Goal: Information Seeking & Learning: Learn about a topic

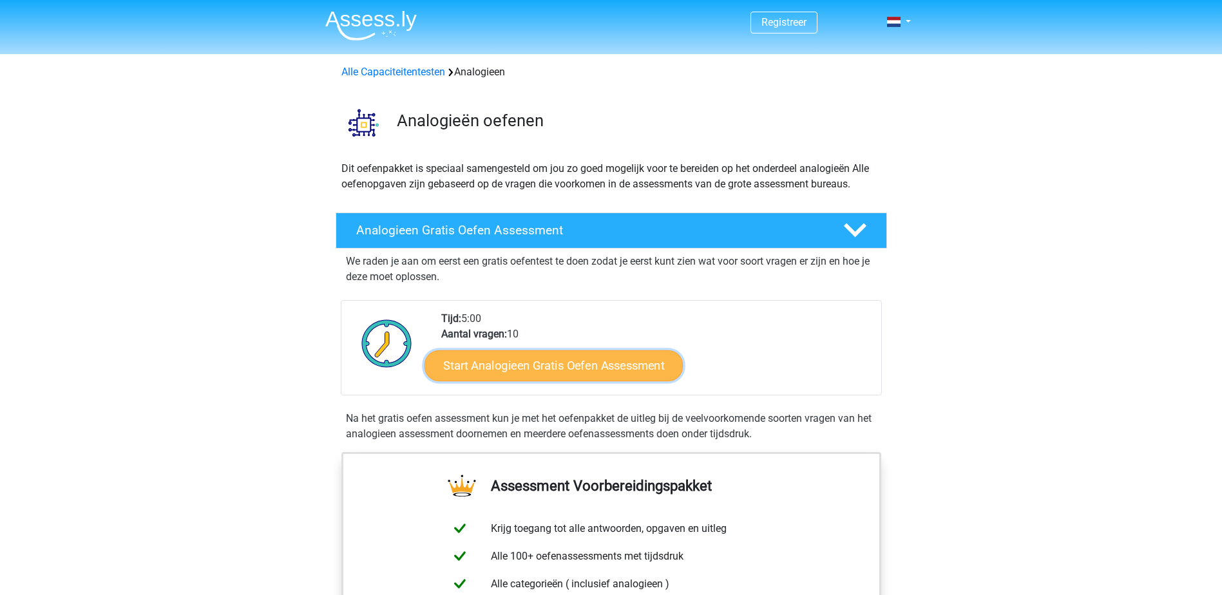
click at [502, 366] on link "Start Analogieen Gratis Oefen Assessment" at bounding box center [553, 365] width 258 height 31
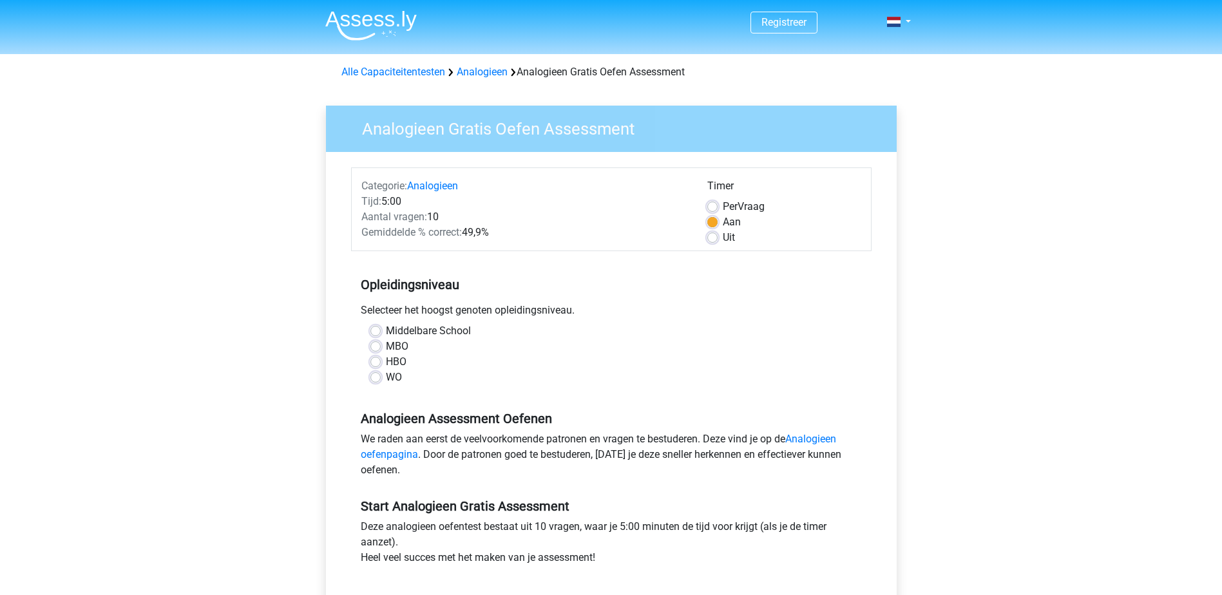
click at [396, 358] on label "HBO" at bounding box center [396, 361] width 21 height 15
click at [381, 358] on input "HBO" at bounding box center [375, 360] width 10 height 13
radio input "true"
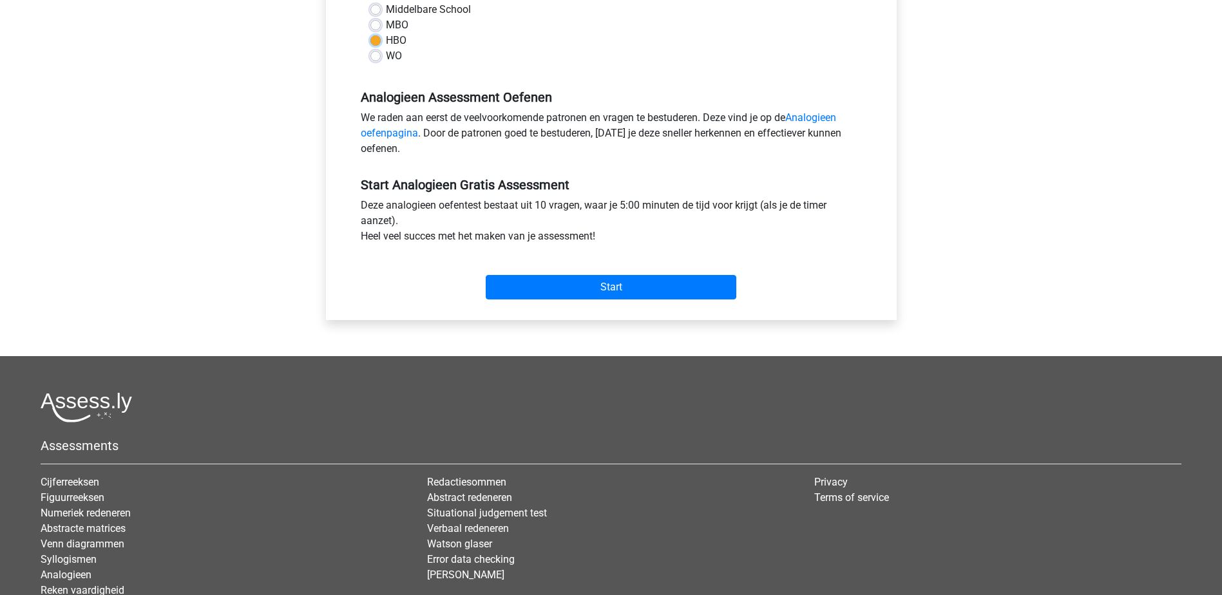
scroll to position [322, 0]
click at [615, 293] on input "Start" at bounding box center [611, 286] width 251 height 24
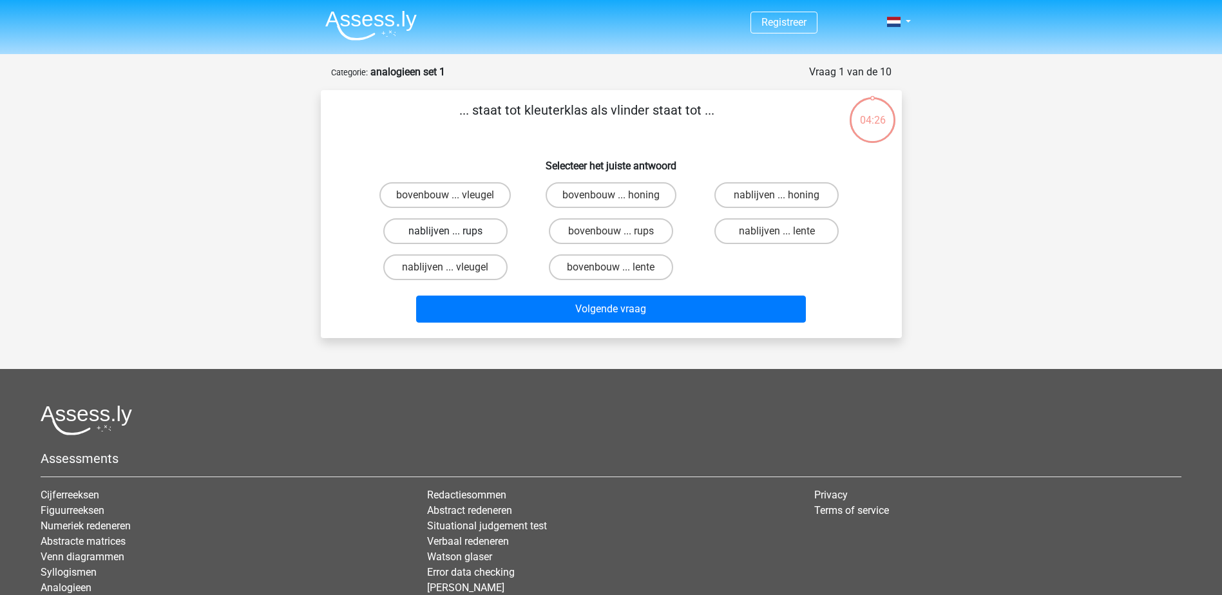
click at [448, 228] on label "nablijven ... rups" at bounding box center [445, 231] width 124 height 26
click at [448, 231] on input "nablijven ... rups" at bounding box center [449, 235] width 8 height 8
radio input "true"
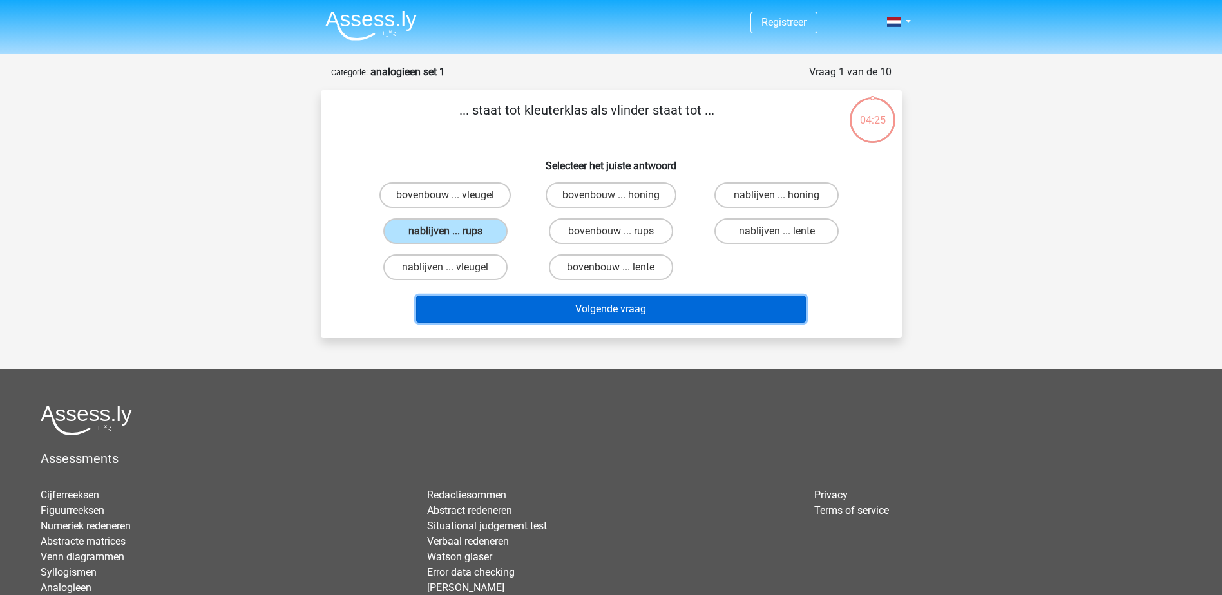
click at [590, 305] on button "Volgende vraag" at bounding box center [611, 309] width 390 height 27
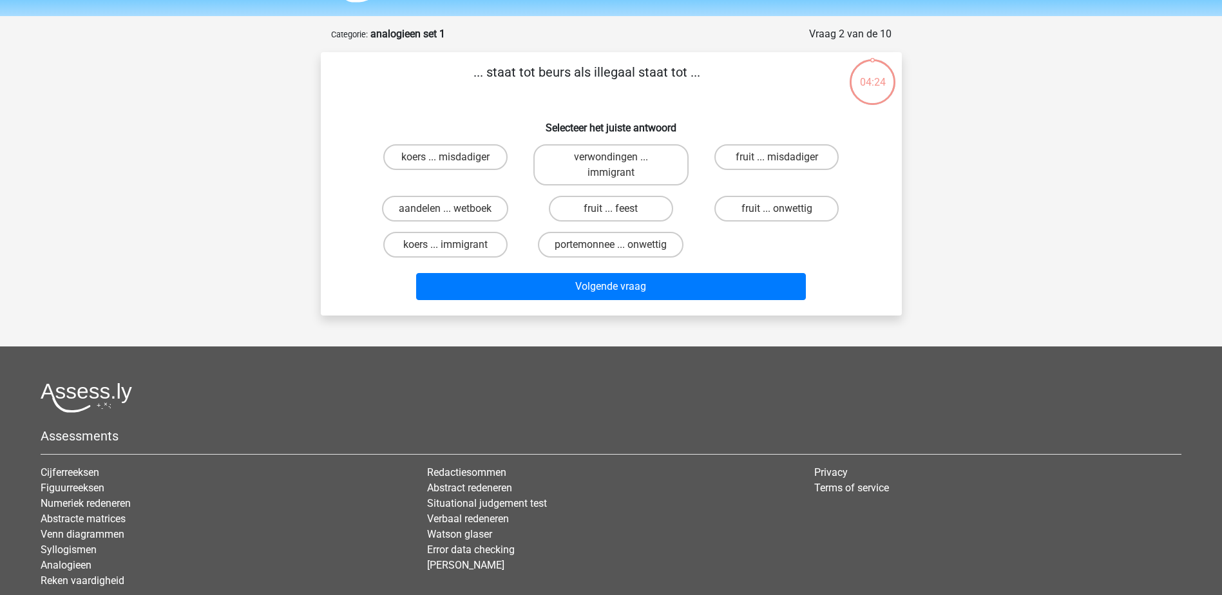
scroll to position [64, 0]
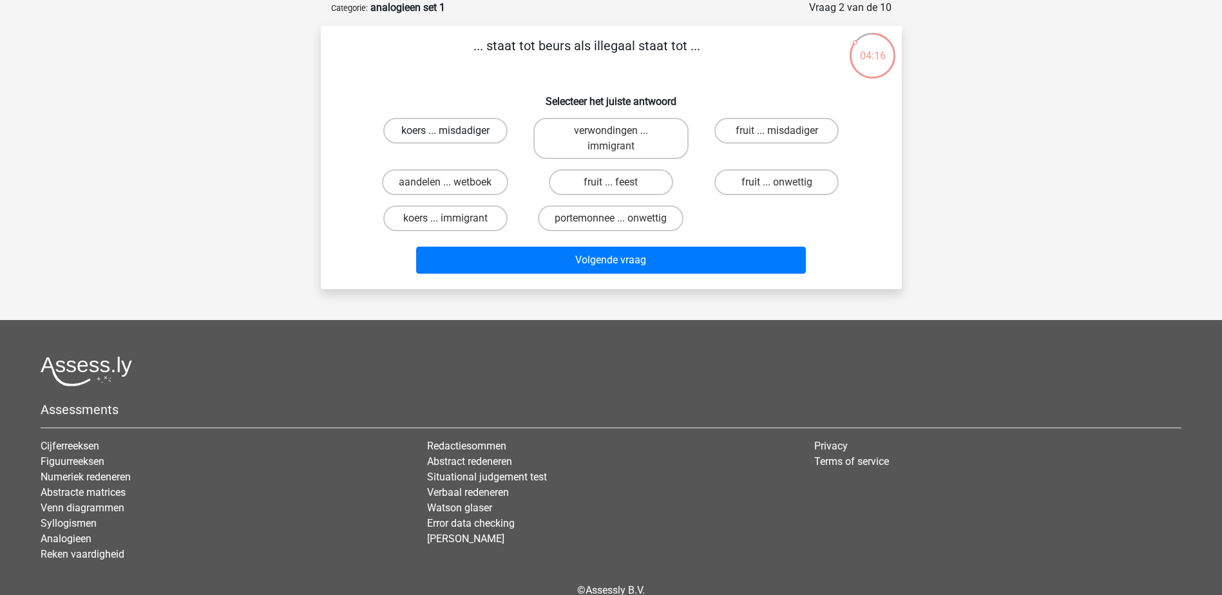
click at [480, 131] on label "koers ... misdadiger" at bounding box center [445, 131] width 124 height 26
click at [453, 131] on input "koers ... misdadiger" at bounding box center [449, 135] width 8 height 8
radio input "true"
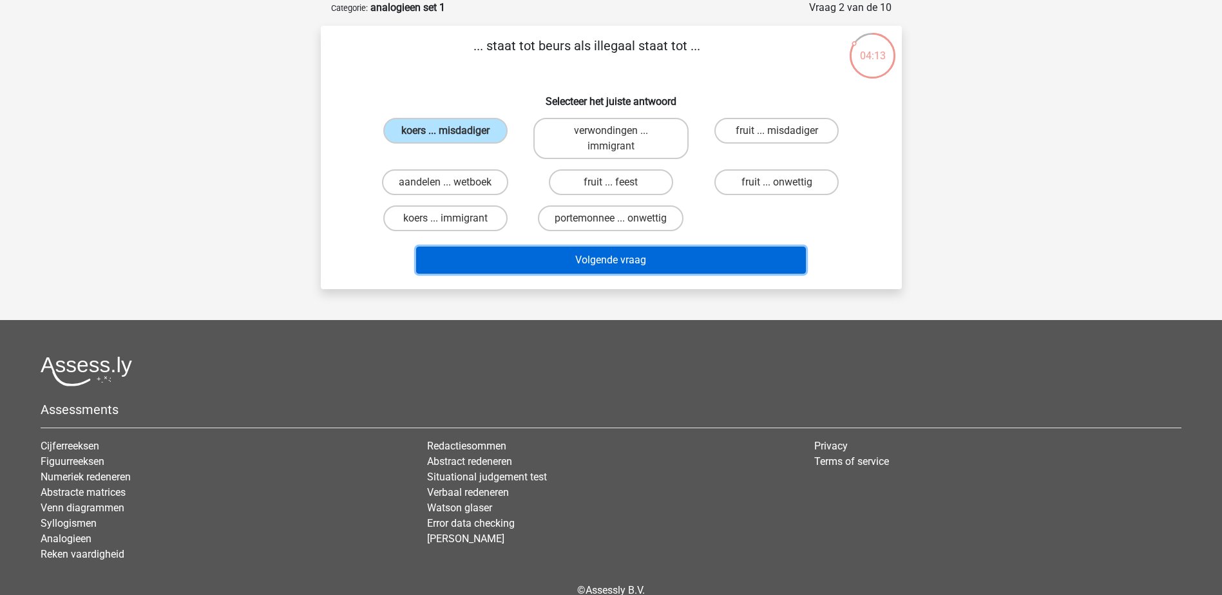
click at [595, 264] on button "Volgende vraag" at bounding box center [611, 260] width 390 height 27
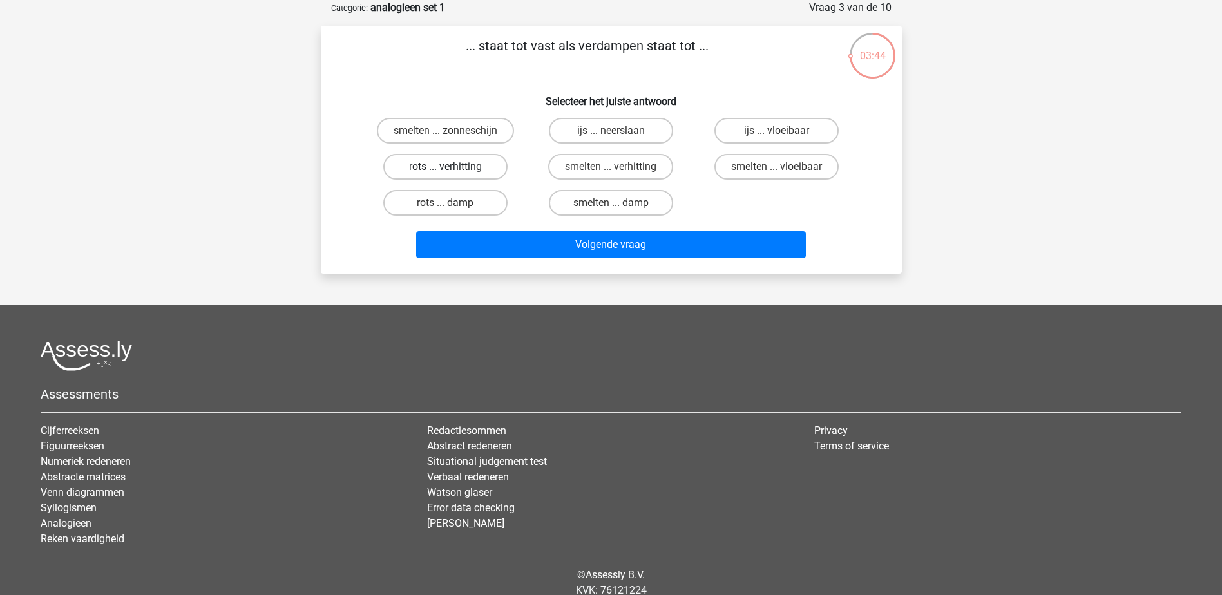
click at [464, 166] on label "rots ... verhitting" at bounding box center [445, 167] width 124 height 26
click at [453, 167] on input "rots ... verhitting" at bounding box center [449, 171] width 8 height 8
radio input "true"
click at [430, 135] on label "smelten ... zonneschijn" at bounding box center [445, 131] width 137 height 26
click at [445, 135] on input "smelten ... zonneschijn" at bounding box center [449, 135] width 8 height 8
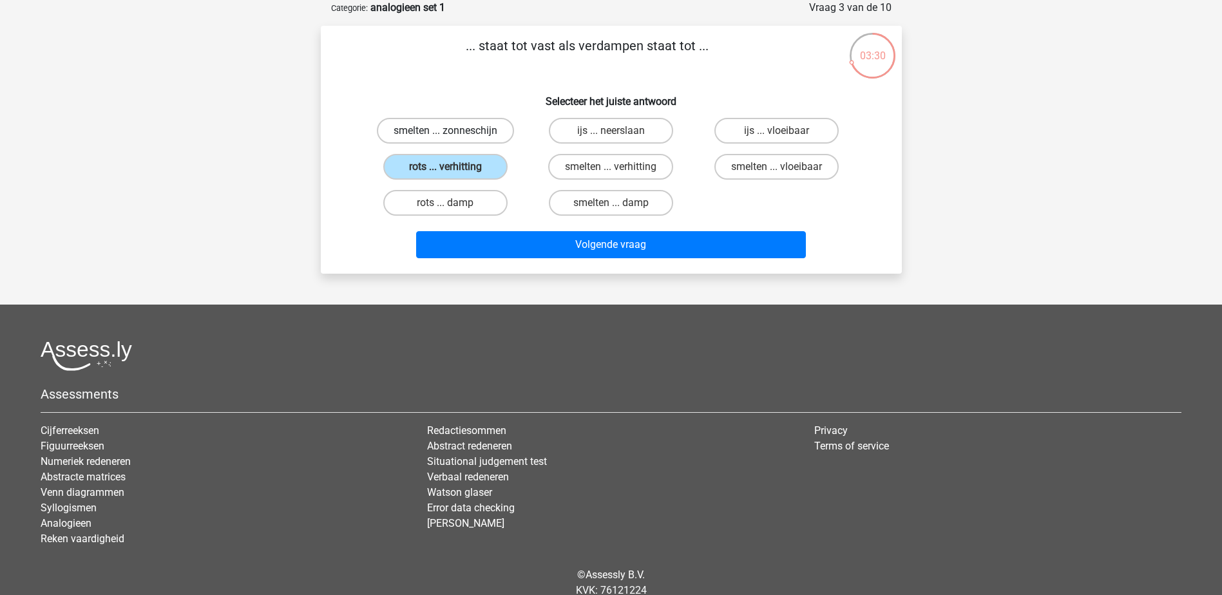
radio input "true"
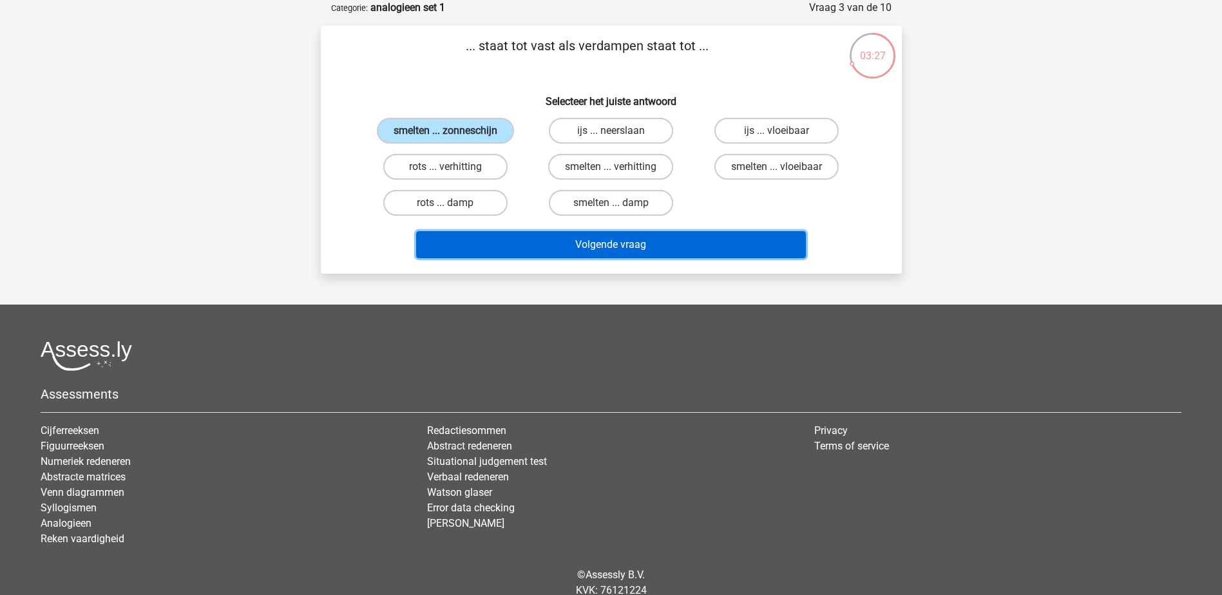
click at [581, 243] on button "Volgende vraag" at bounding box center [611, 244] width 390 height 27
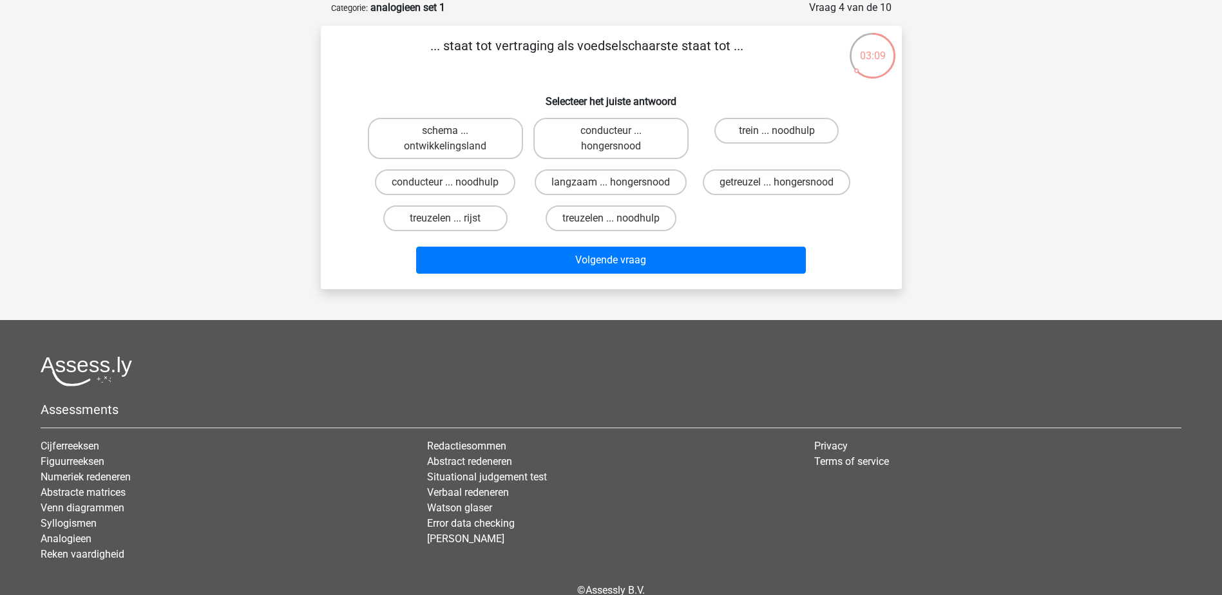
click at [779, 184] on input "getreuzel ... hongersnood" at bounding box center [781, 186] width 8 height 8
radio input "true"
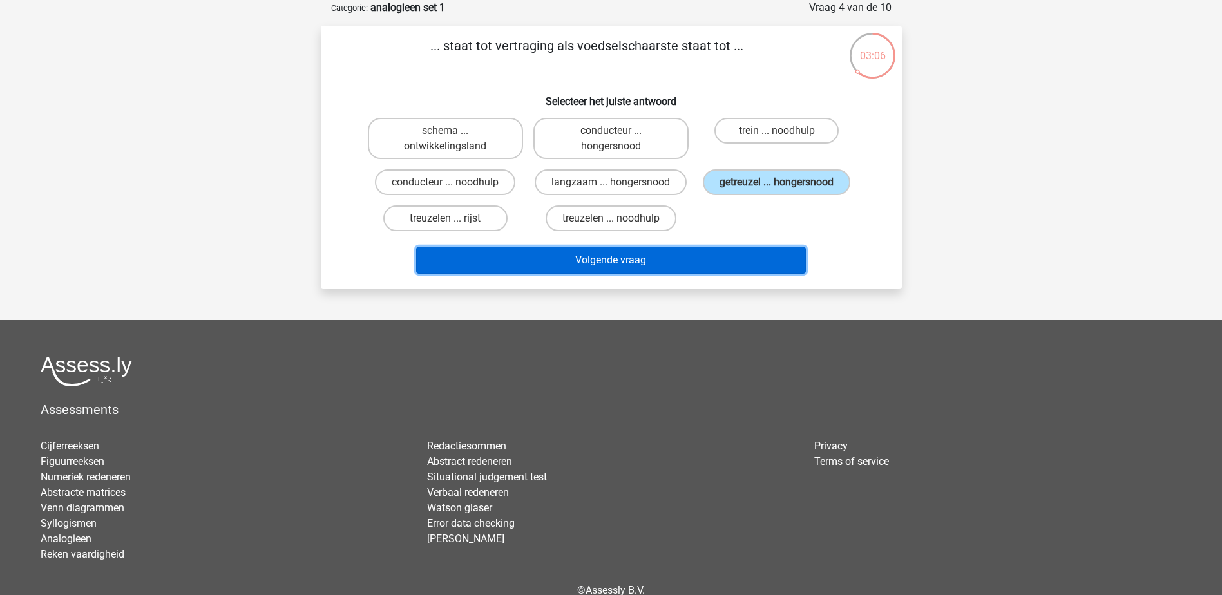
click at [625, 261] on button "Volgende vraag" at bounding box center [611, 260] width 390 height 27
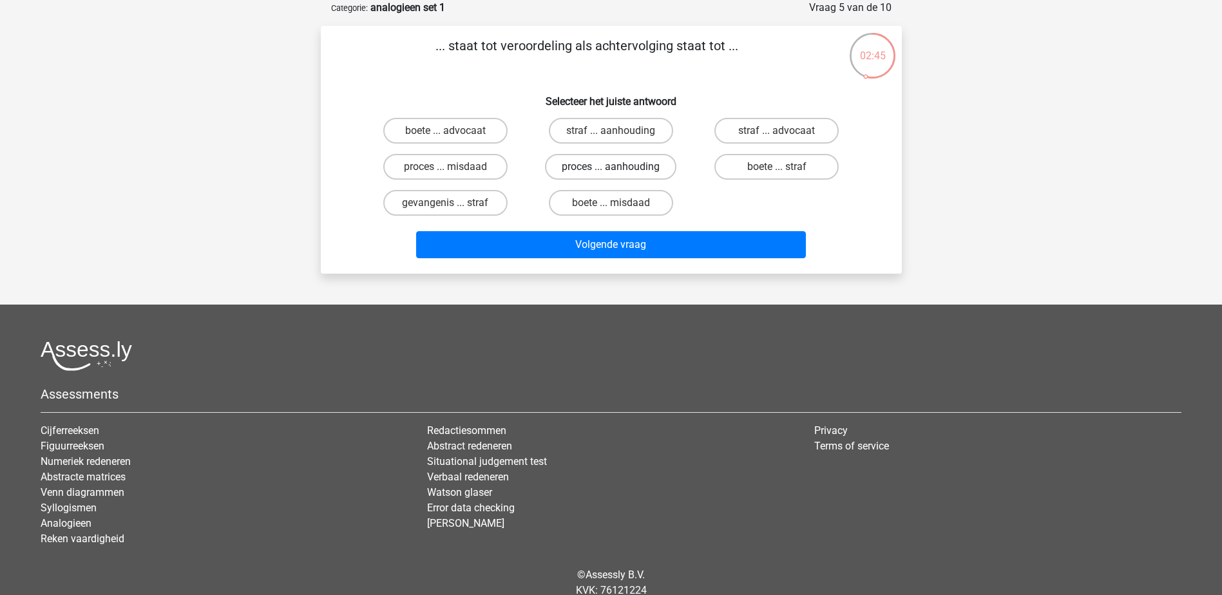
click at [565, 165] on label "proces ... aanhouding" at bounding box center [610, 167] width 131 height 26
click at [611, 167] on input "proces ... aanhouding" at bounding box center [615, 171] width 8 height 8
radio input "true"
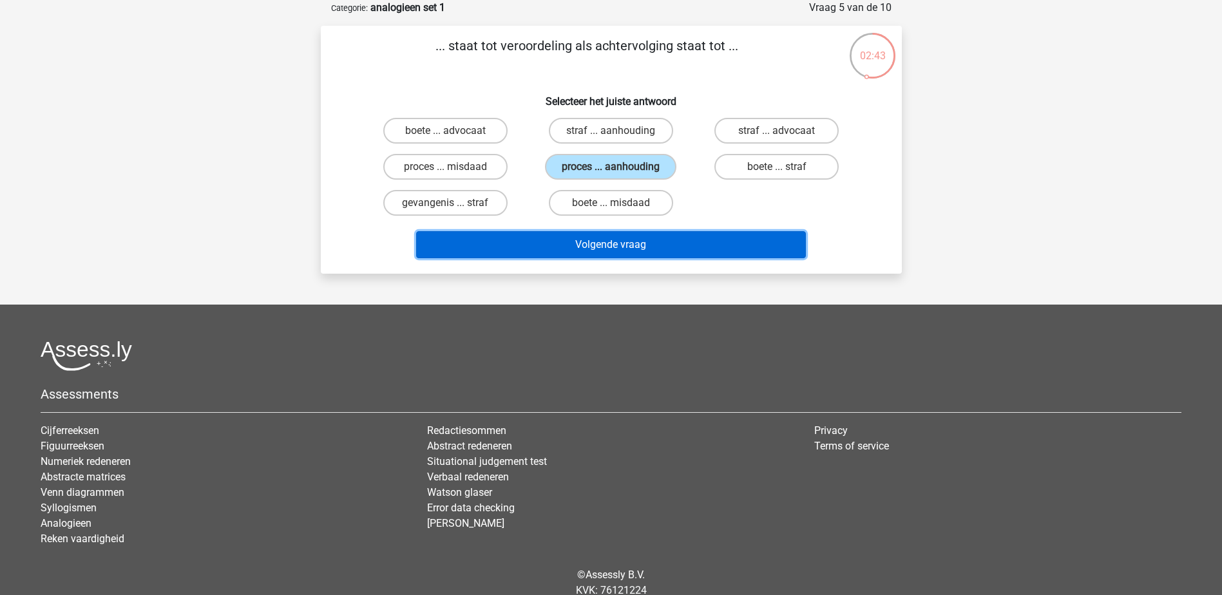
click at [585, 241] on button "Volgende vraag" at bounding box center [611, 244] width 390 height 27
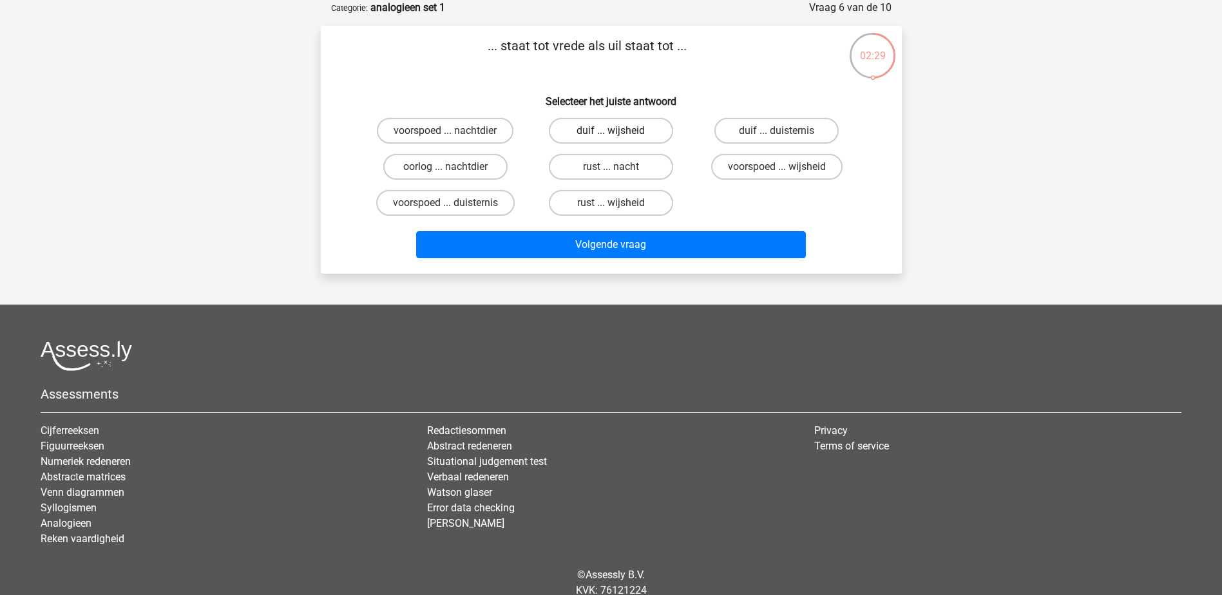
click at [620, 135] on label "duif ... wijsheid" at bounding box center [611, 131] width 124 height 26
click at [619, 135] on input "duif ... wijsheid" at bounding box center [615, 135] width 8 height 8
radio input "true"
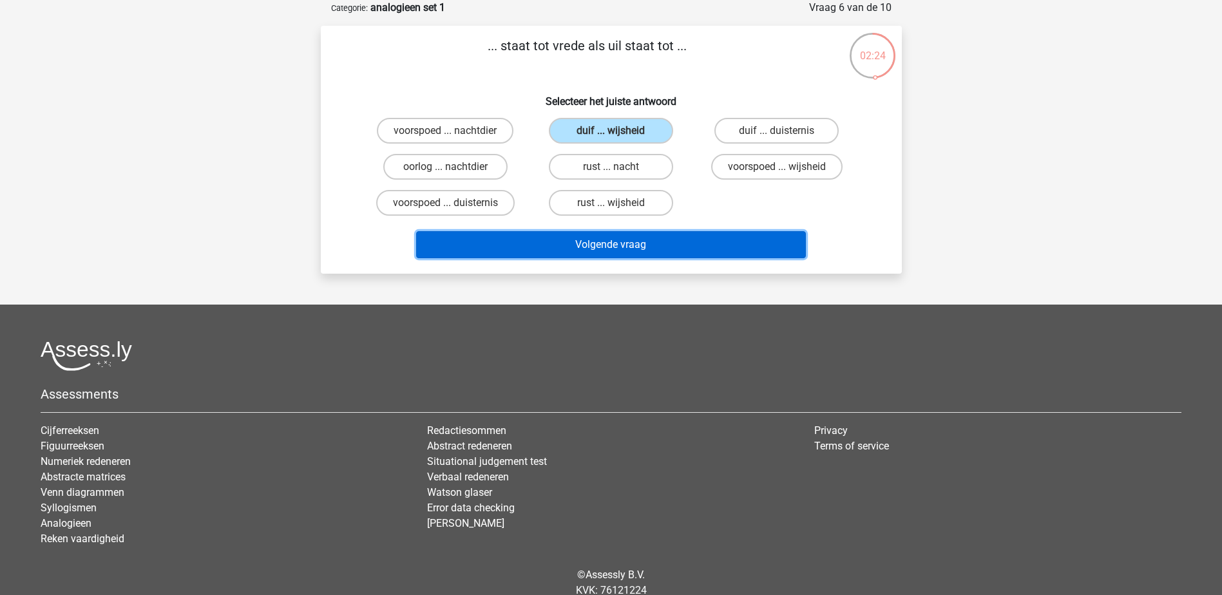
click at [618, 243] on button "Volgende vraag" at bounding box center [611, 244] width 390 height 27
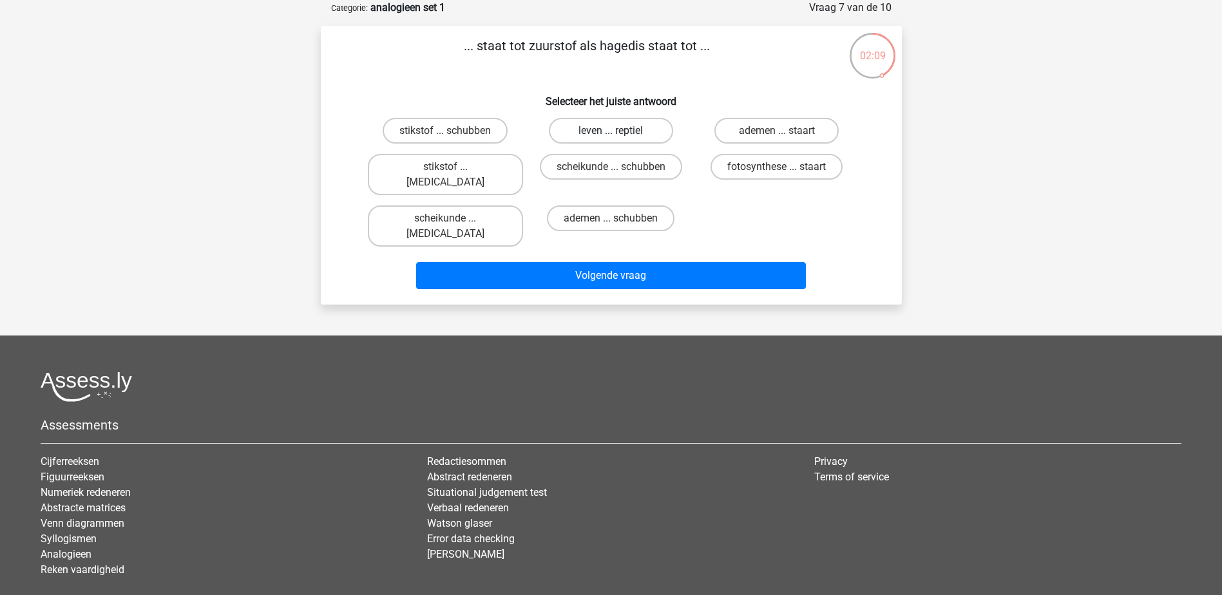
click at [617, 128] on label "leven ... reptiel" at bounding box center [611, 131] width 124 height 26
click at [617, 131] on input "leven ... reptiel" at bounding box center [615, 135] width 8 height 8
radio input "true"
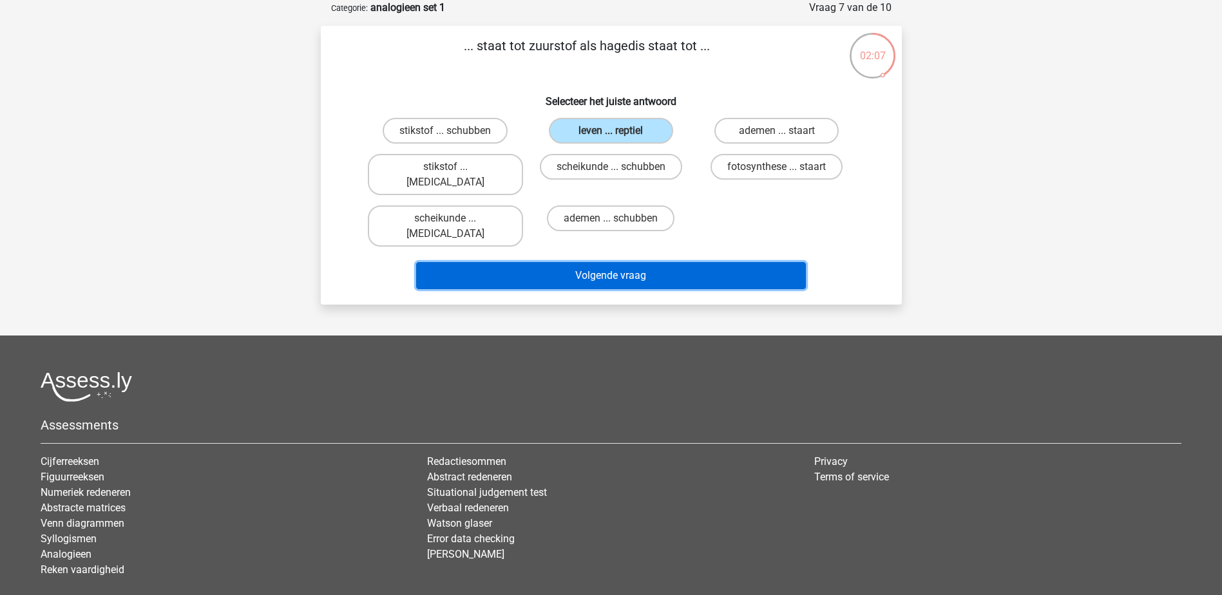
click at [623, 262] on button "Volgende vraag" at bounding box center [611, 275] width 390 height 27
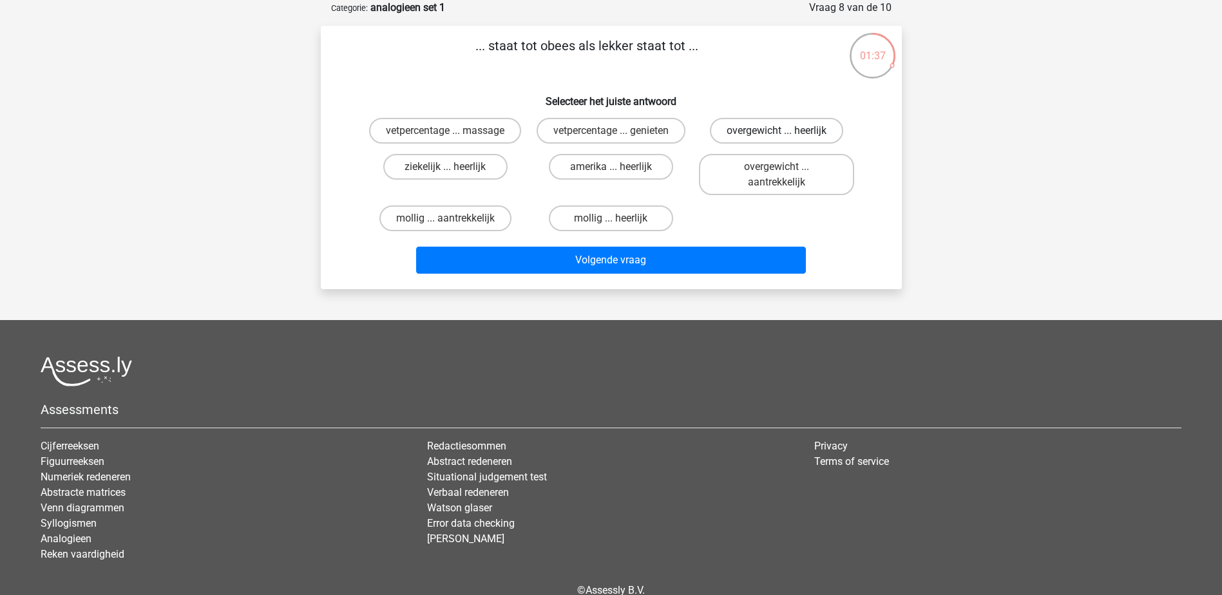
click at [747, 131] on label "overgewicht ... heerlijk" at bounding box center [776, 131] width 133 height 26
click at [777, 131] on input "overgewicht ... heerlijk" at bounding box center [781, 135] width 8 height 8
radio input "true"
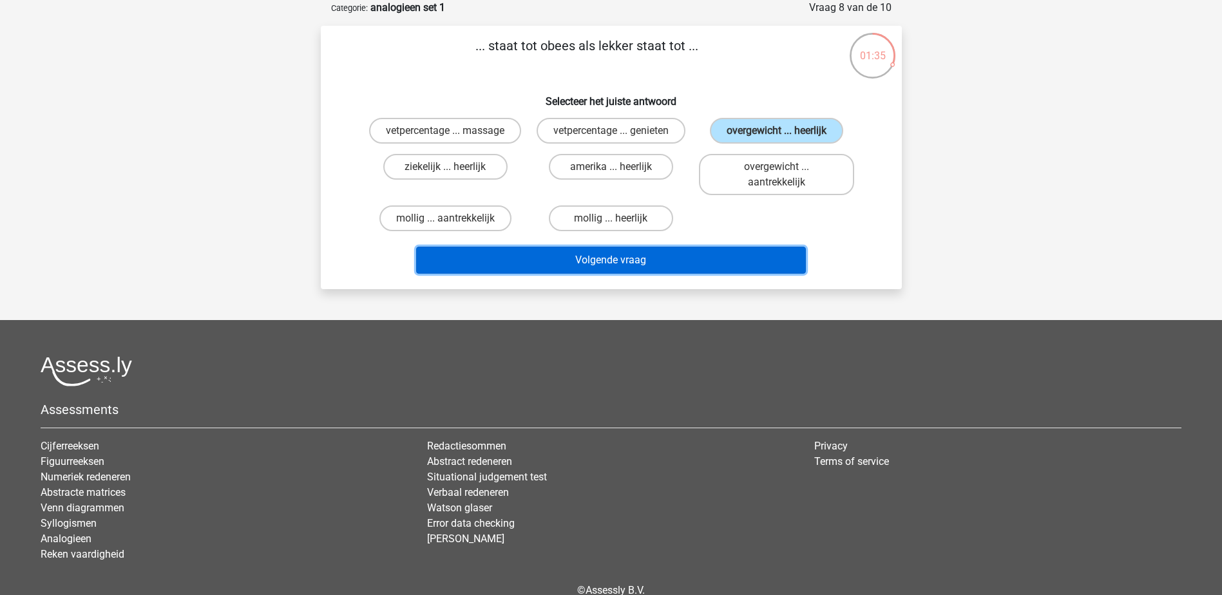
click at [623, 260] on button "Volgende vraag" at bounding box center [611, 260] width 390 height 27
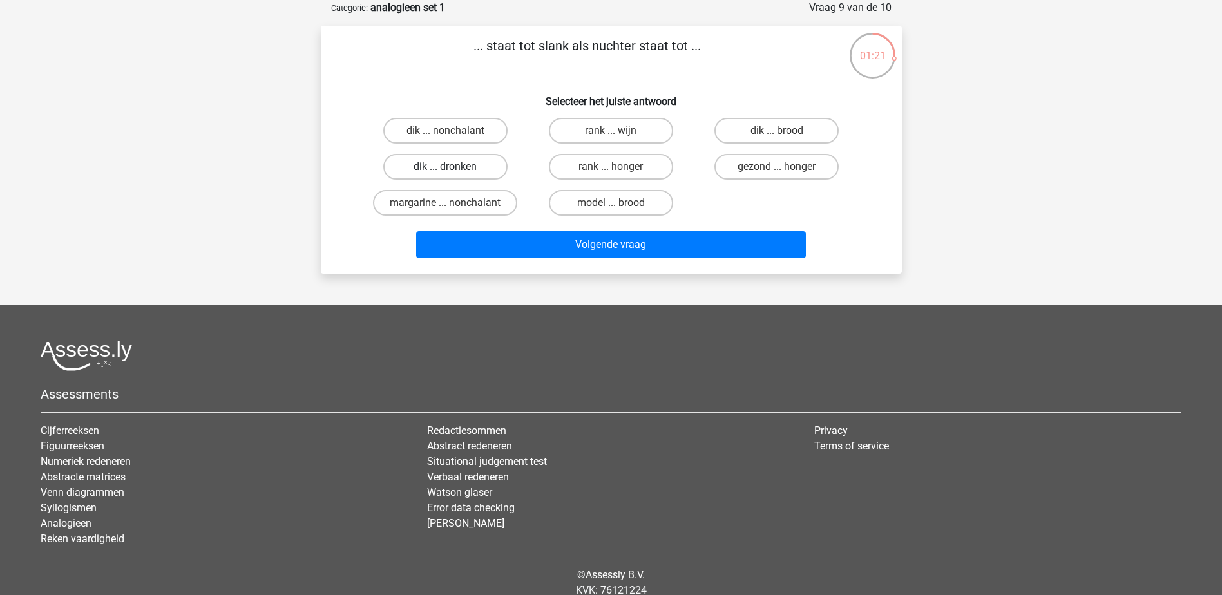
click at [454, 169] on label "dik ... dronken" at bounding box center [445, 167] width 124 height 26
click at [453, 169] on input "dik ... dronken" at bounding box center [449, 171] width 8 height 8
radio input "true"
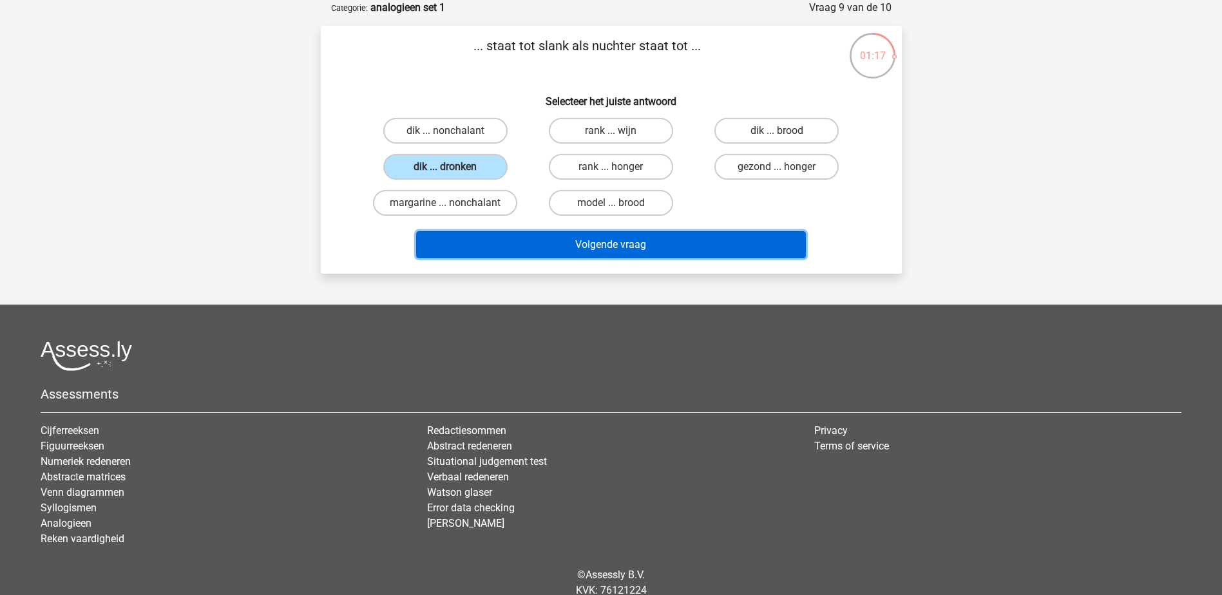
click at [606, 245] on button "Volgende vraag" at bounding box center [611, 244] width 390 height 27
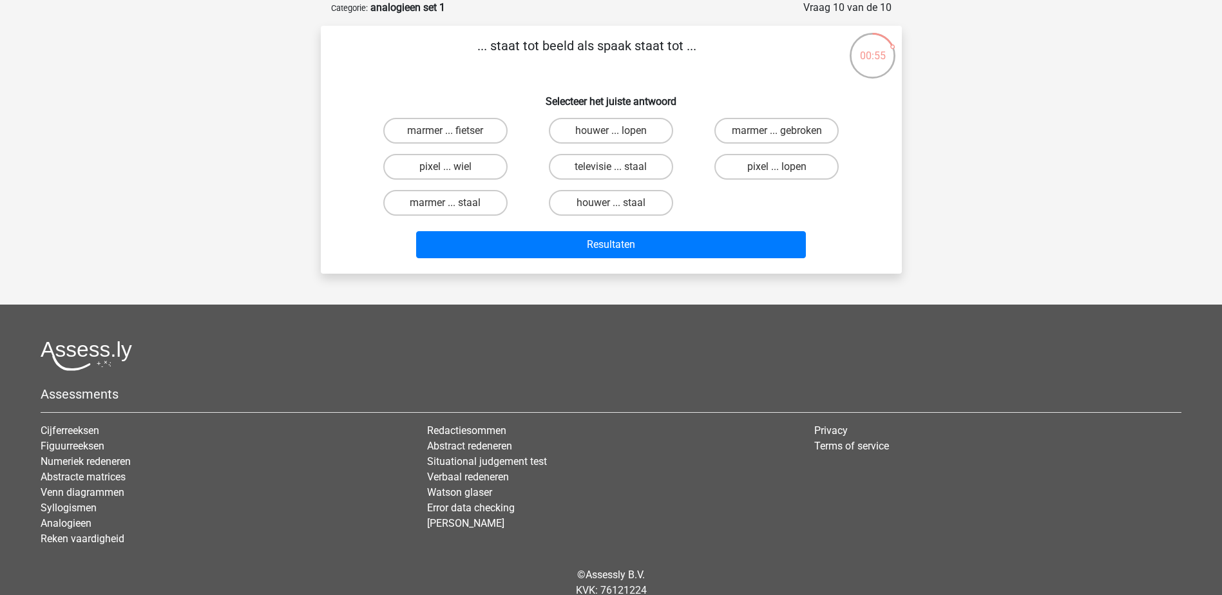
click at [448, 169] on input "pixel ... wiel" at bounding box center [449, 171] width 8 height 8
radio input "true"
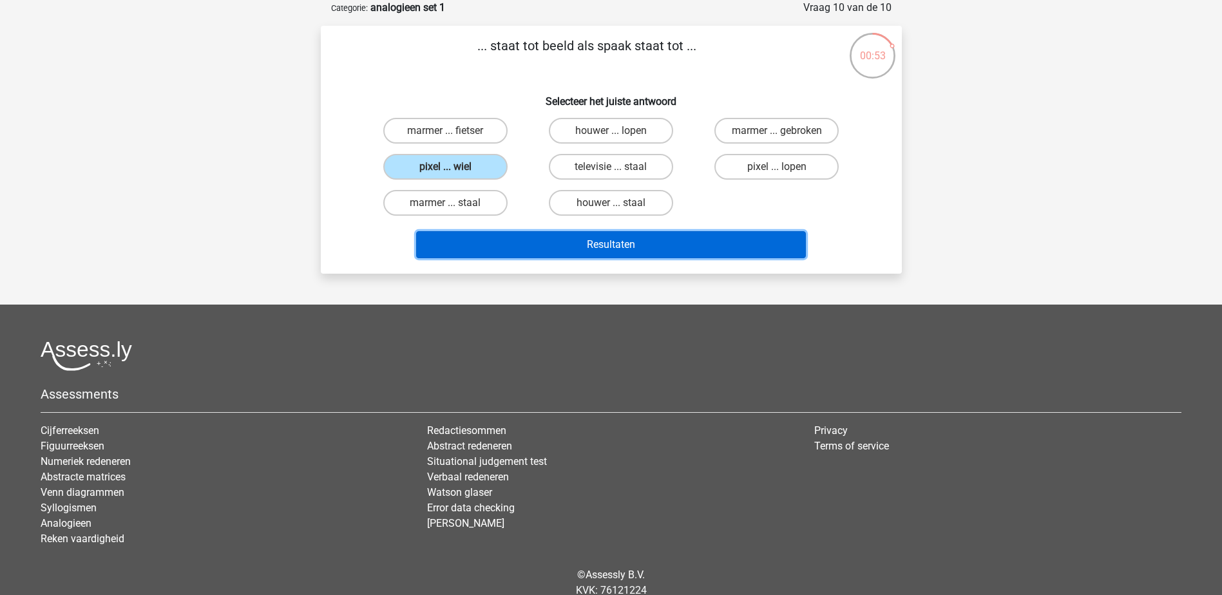
click at [606, 242] on button "Resultaten" at bounding box center [611, 244] width 390 height 27
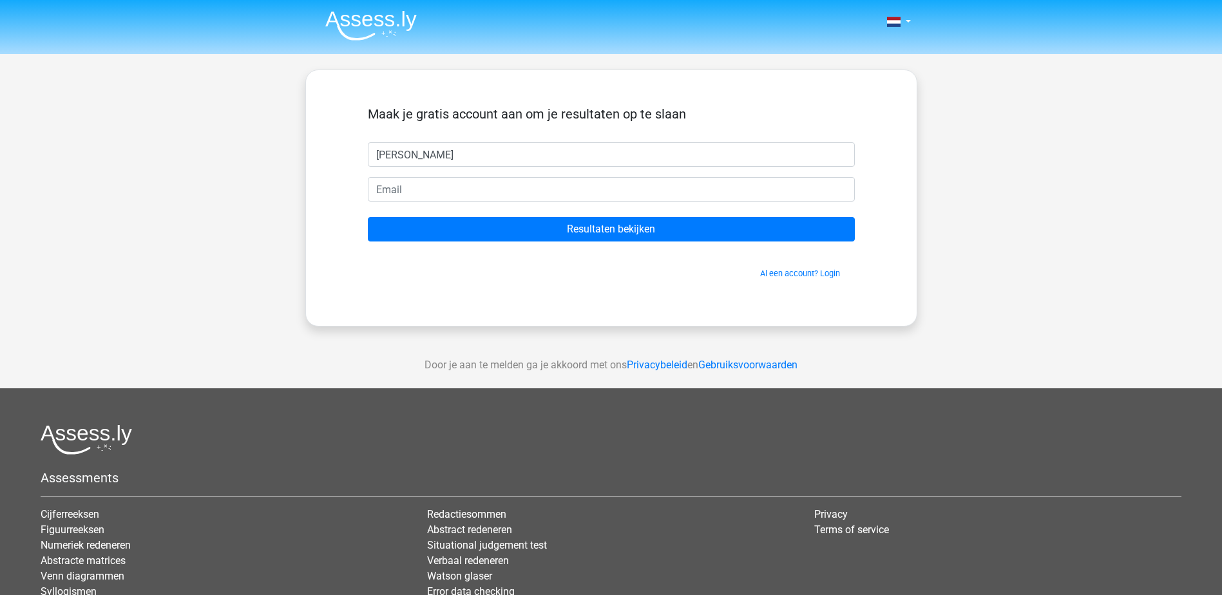
type input "[PERSON_NAME]"
click at [651, 190] on input "alai" at bounding box center [611, 189] width 487 height 24
click at [643, 283] on div "Maak je gratis account aan om je resultaten op te slaan [PERSON_NAME] Resultate…" at bounding box center [611, 198] width 549 height 194
click at [523, 190] on input "alai" at bounding box center [611, 189] width 487 height 24
type input "[PERSON_NAME][EMAIL_ADDRESS][DOMAIN_NAME]"
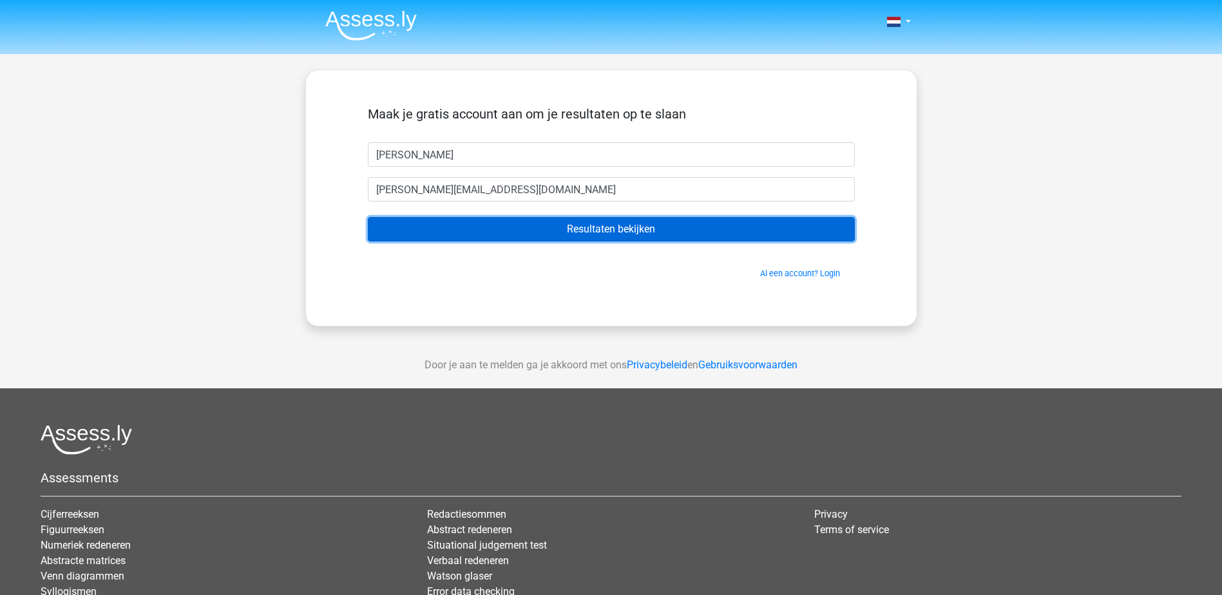
click at [581, 231] on input "Resultaten bekijken" at bounding box center [611, 229] width 487 height 24
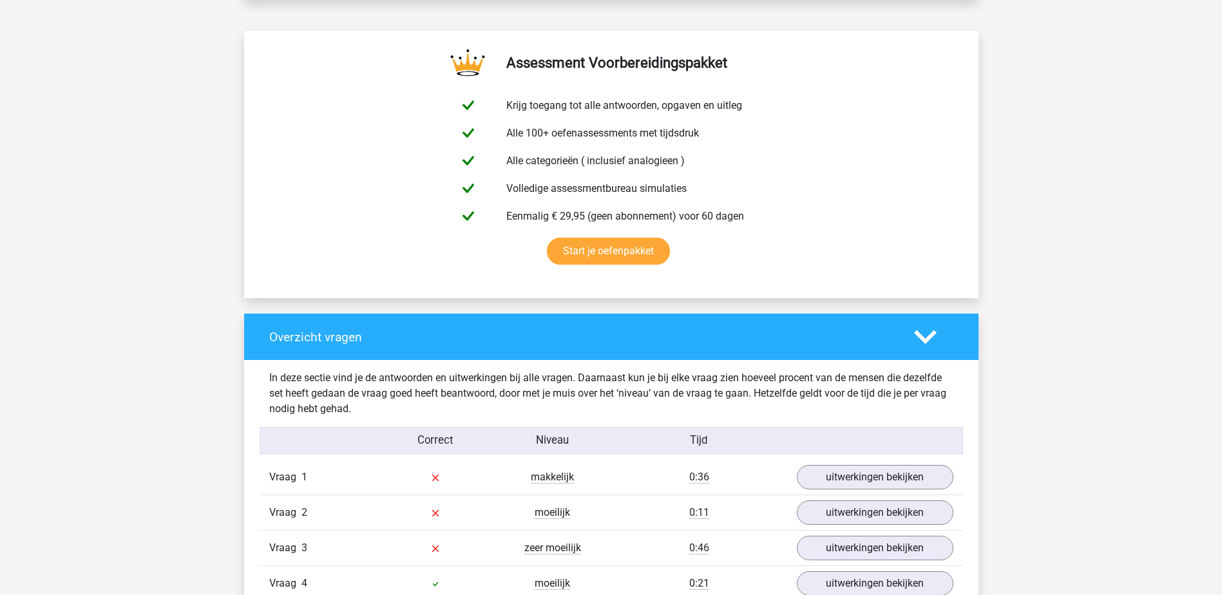
scroll to position [902, 0]
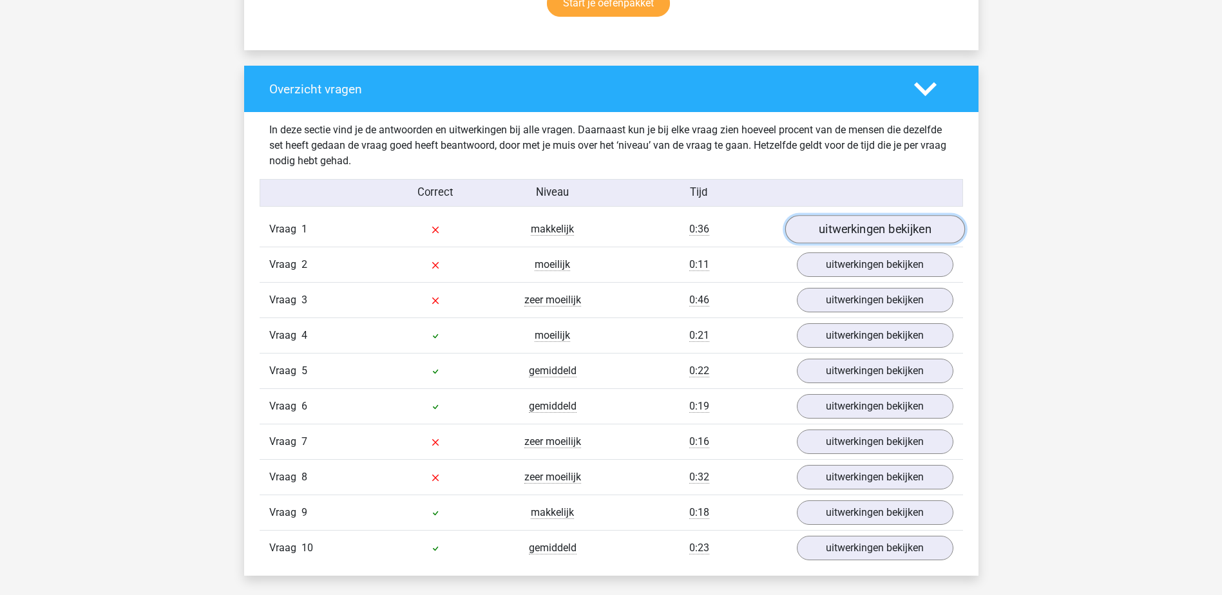
click at [851, 232] on link "uitwerkingen bekijken" at bounding box center [874, 230] width 180 height 28
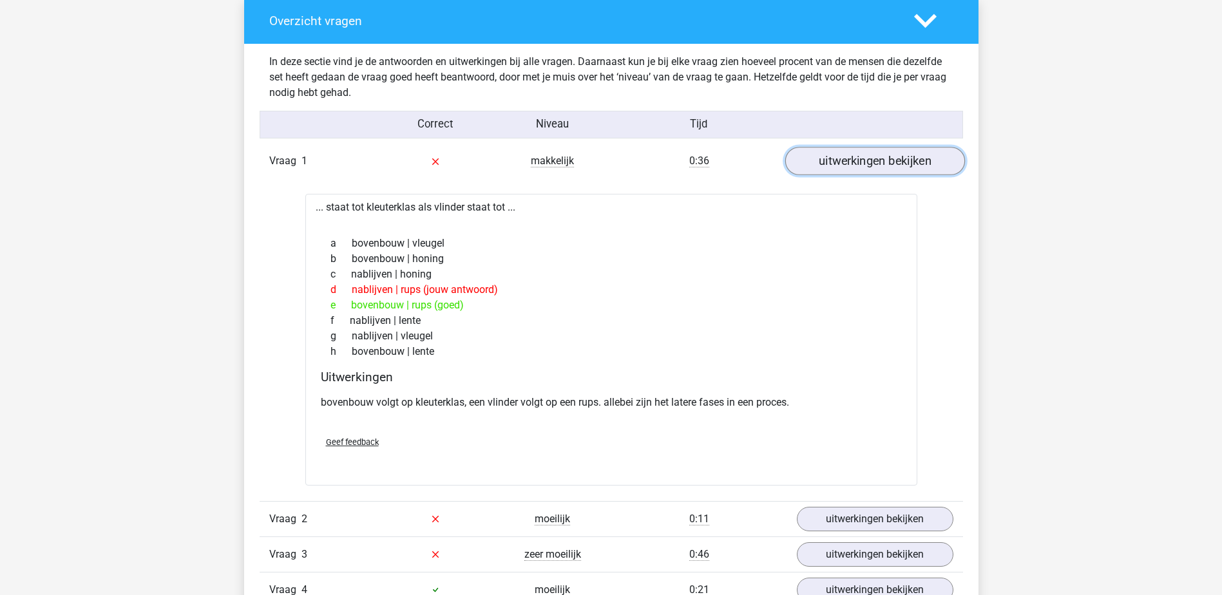
scroll to position [966, 0]
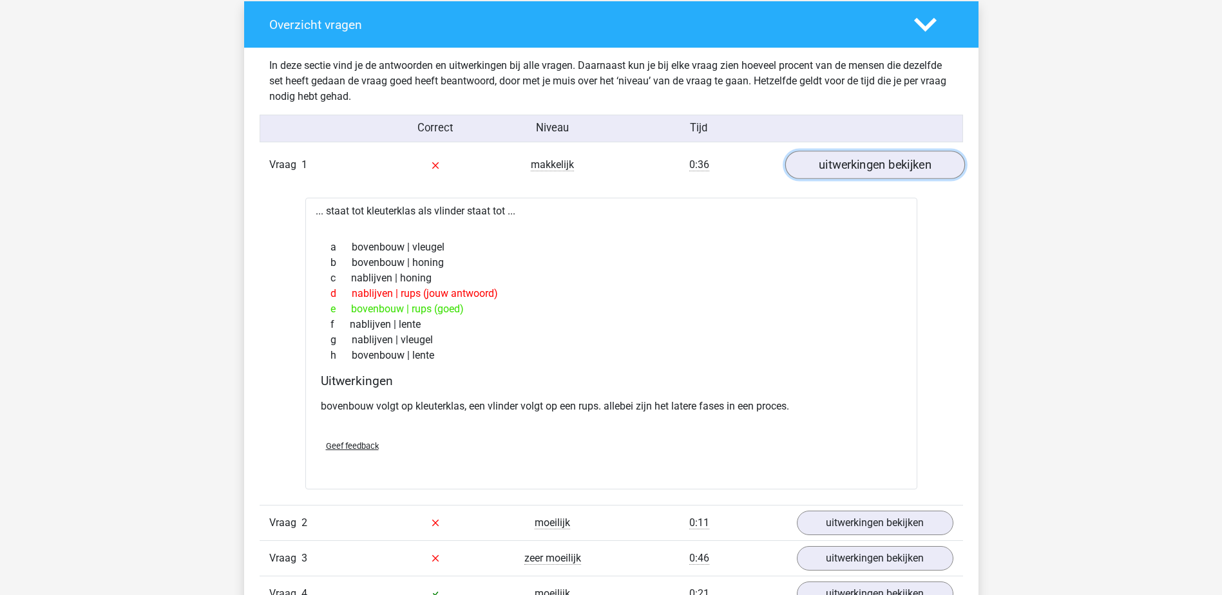
click at [903, 167] on link "uitwerkingen bekijken" at bounding box center [874, 165] width 180 height 28
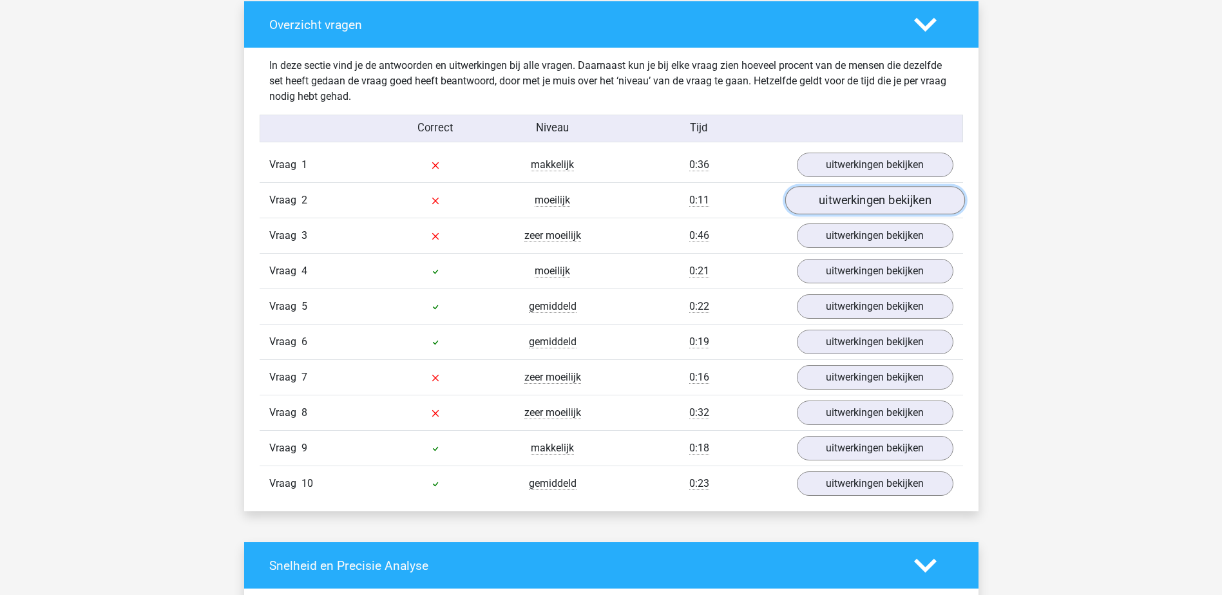
click at [883, 203] on link "uitwerkingen bekijken" at bounding box center [874, 201] width 180 height 28
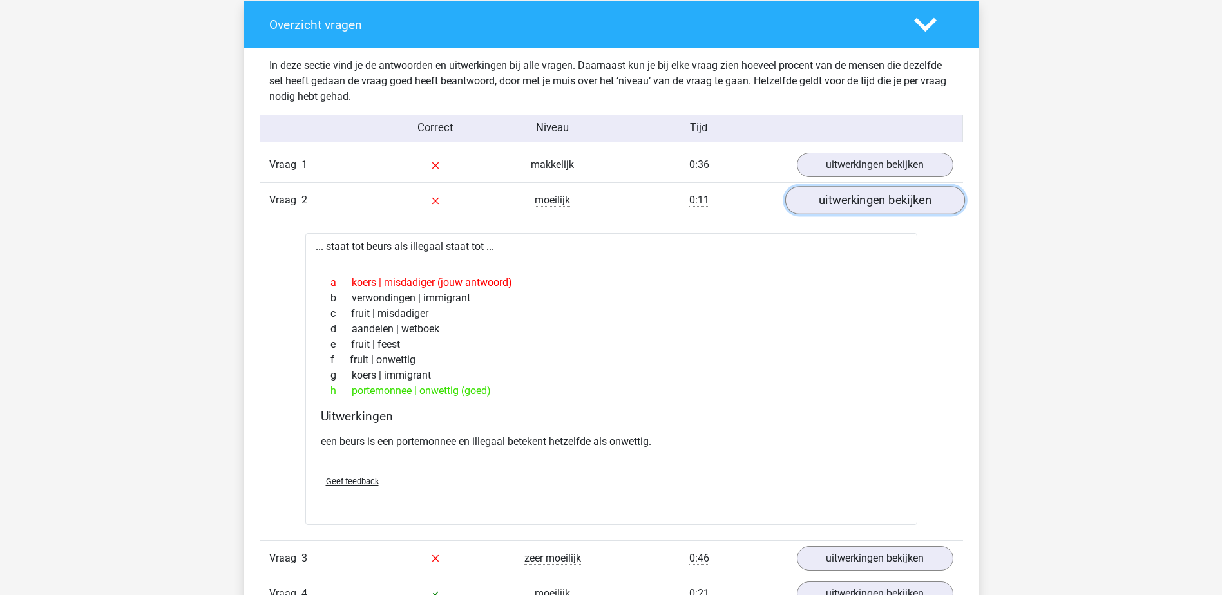
click at [881, 207] on link "uitwerkingen bekijken" at bounding box center [874, 201] width 180 height 28
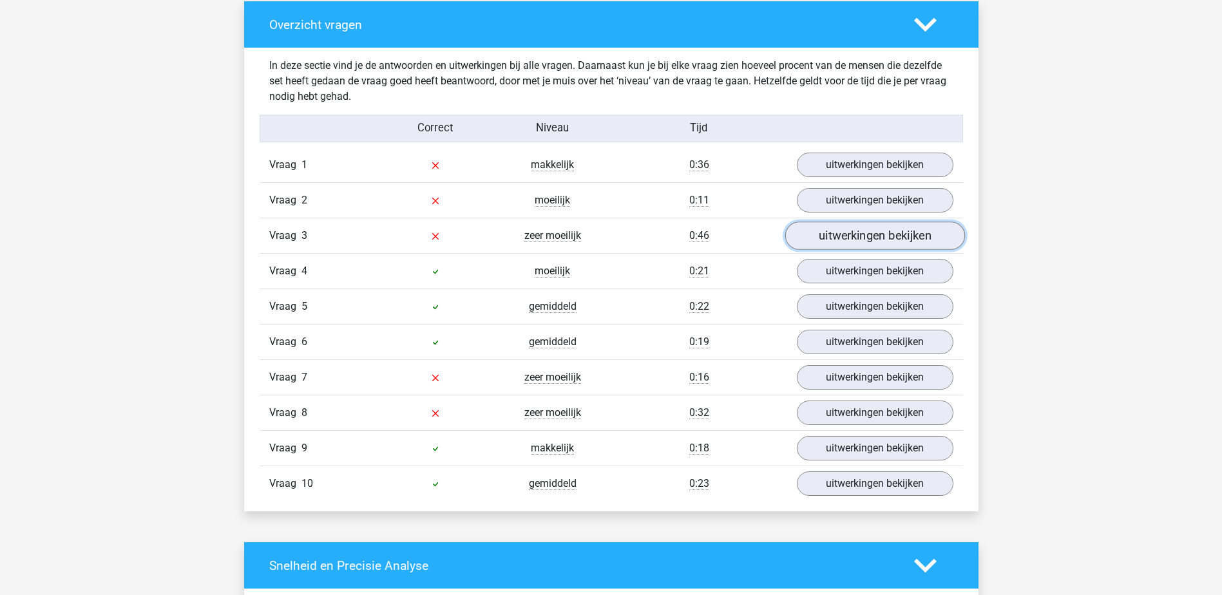
click at [886, 234] on link "uitwerkingen bekijken" at bounding box center [874, 236] width 180 height 28
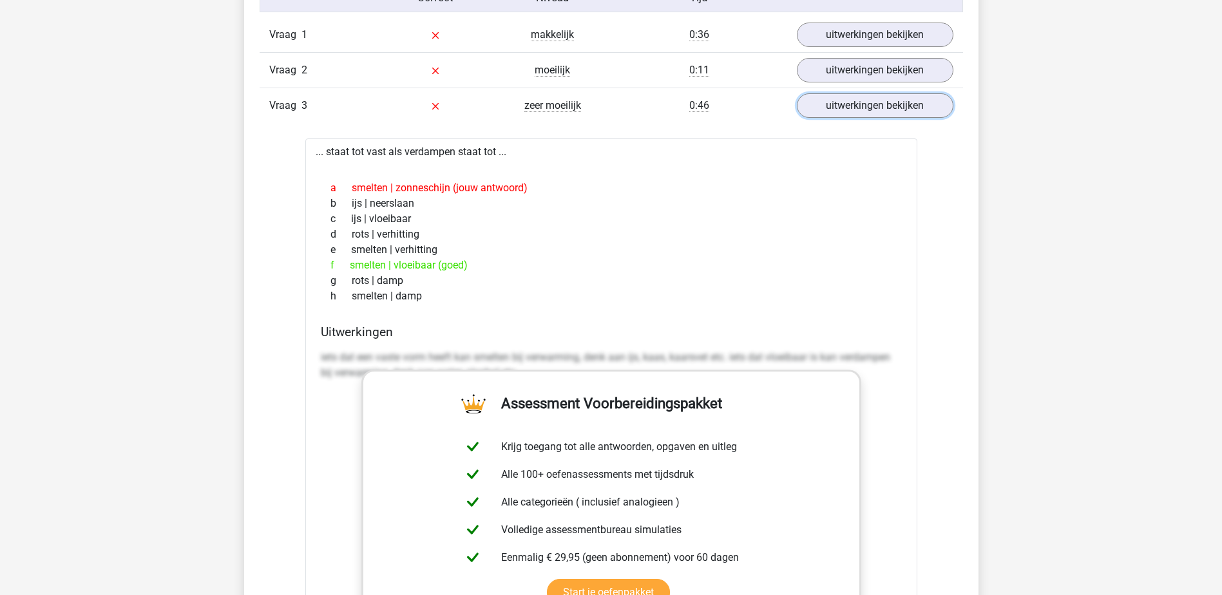
scroll to position [1095, 0]
click at [903, 109] on link "uitwerkingen bekijken" at bounding box center [874, 107] width 180 height 28
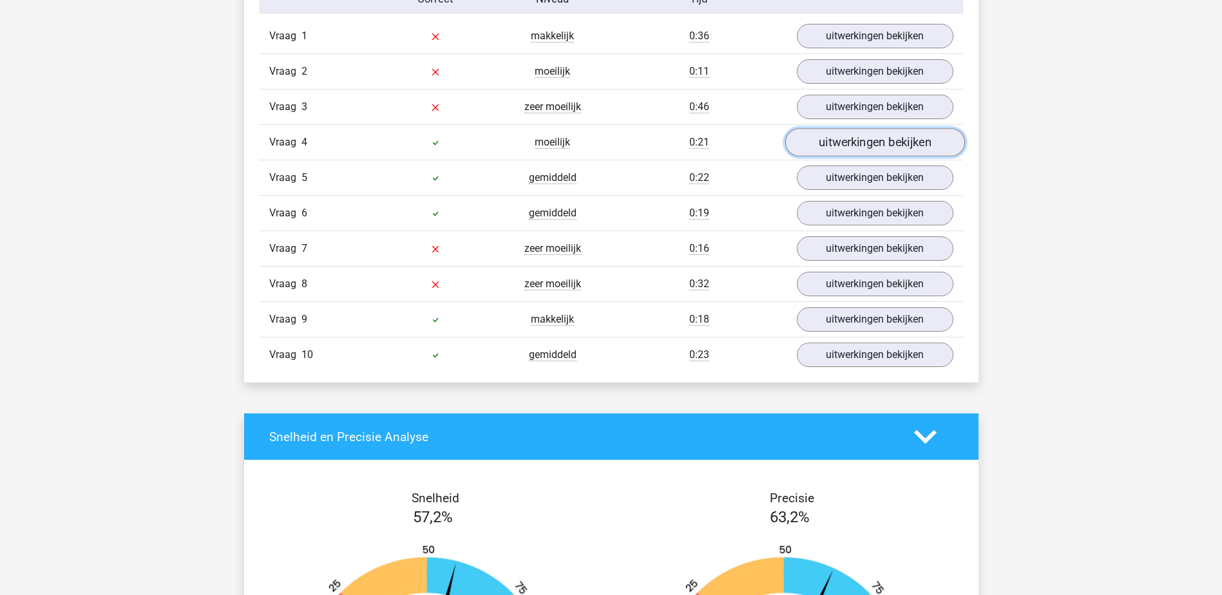
click at [879, 135] on link "uitwerkingen bekijken" at bounding box center [874, 143] width 180 height 28
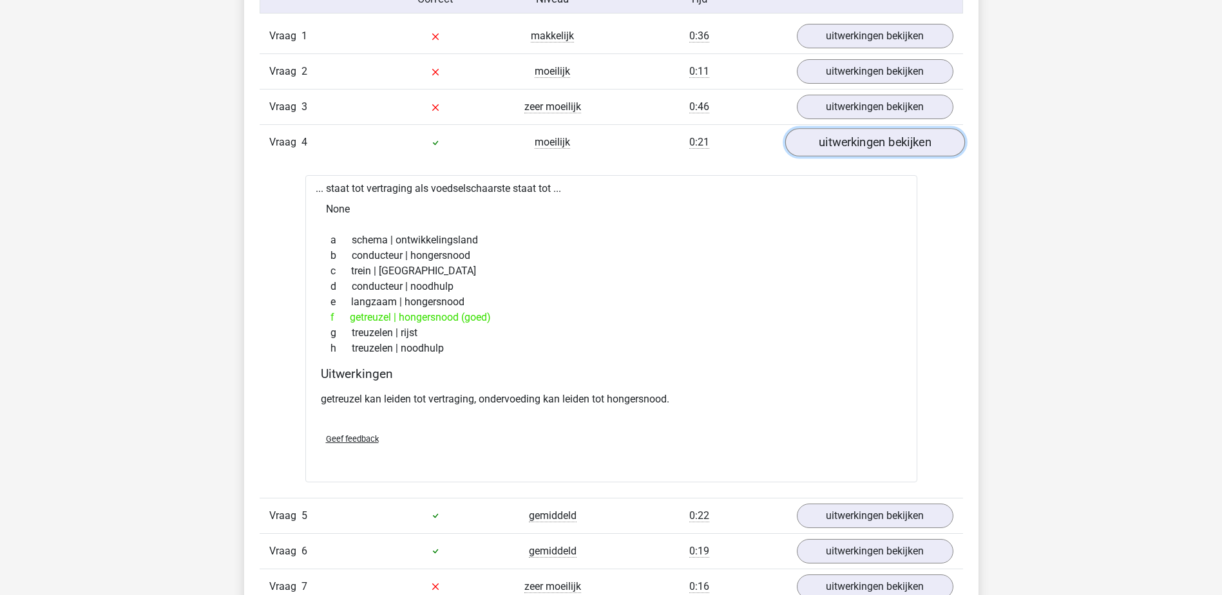
click at [876, 139] on link "uitwerkingen bekijken" at bounding box center [874, 143] width 180 height 28
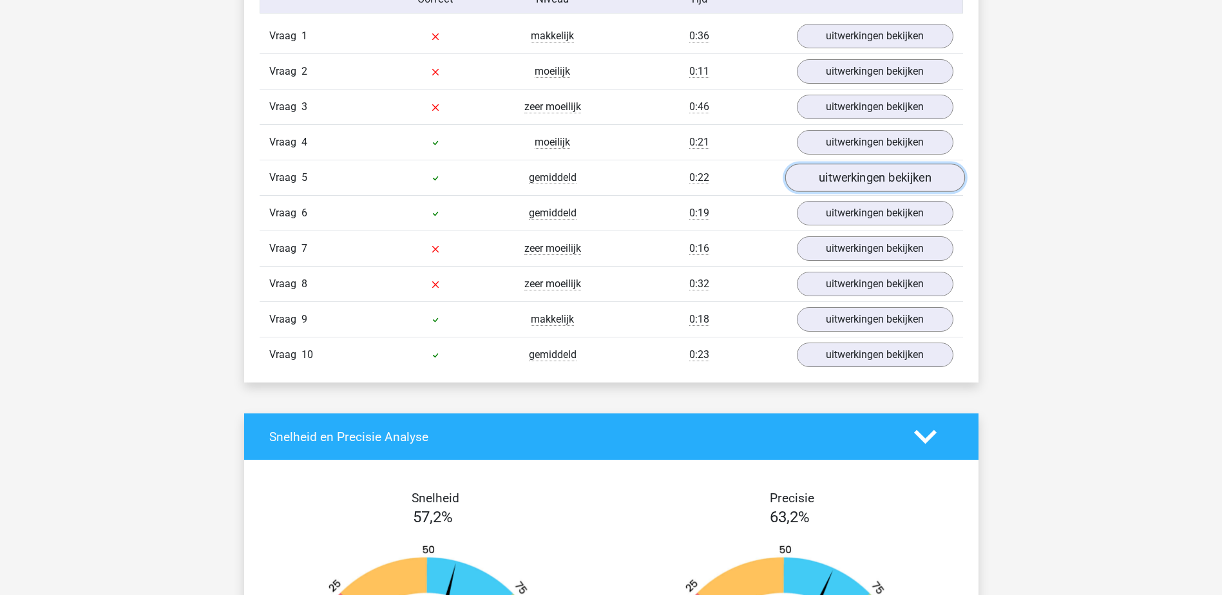
click at [873, 178] on link "uitwerkingen bekijken" at bounding box center [874, 178] width 180 height 28
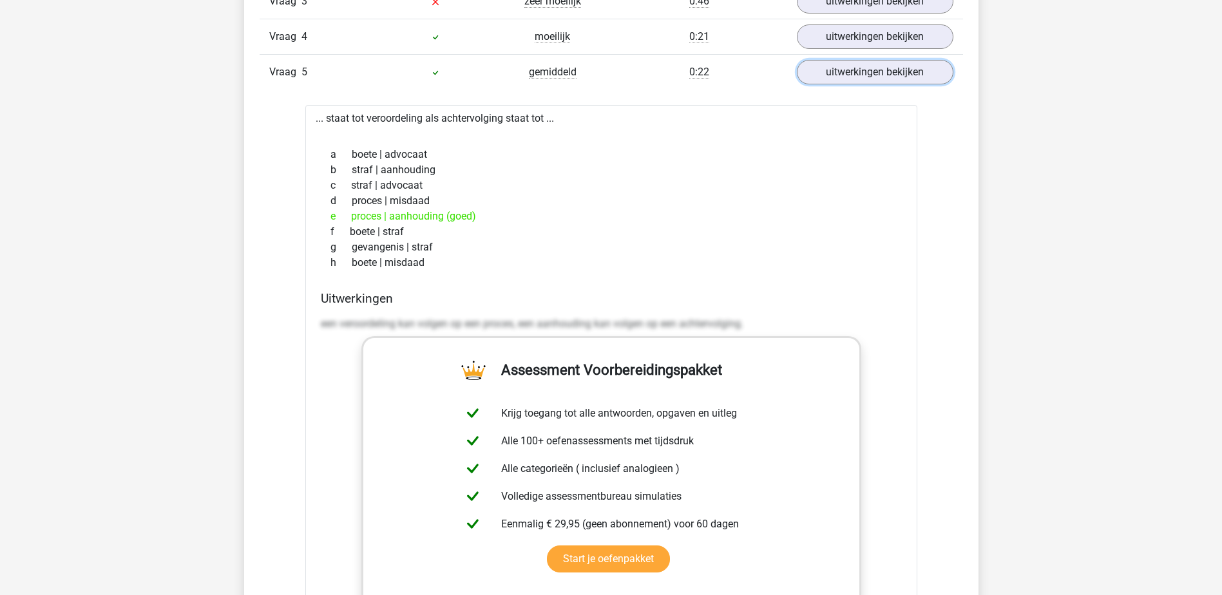
scroll to position [1224, 0]
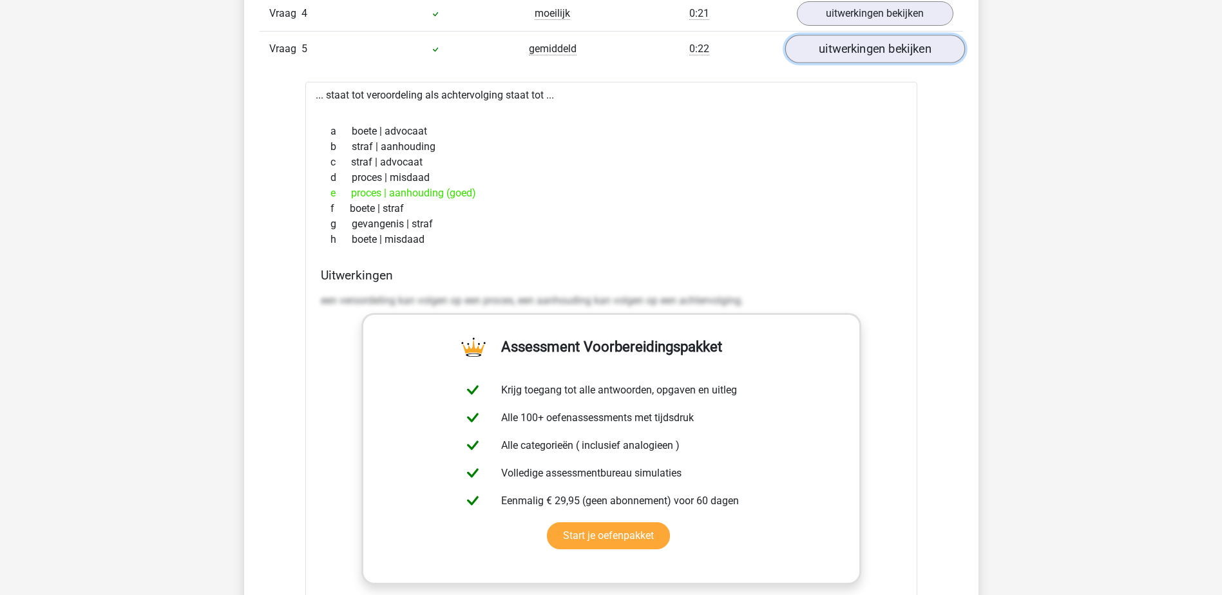
click at [880, 57] on link "uitwerkingen bekijken" at bounding box center [874, 49] width 180 height 28
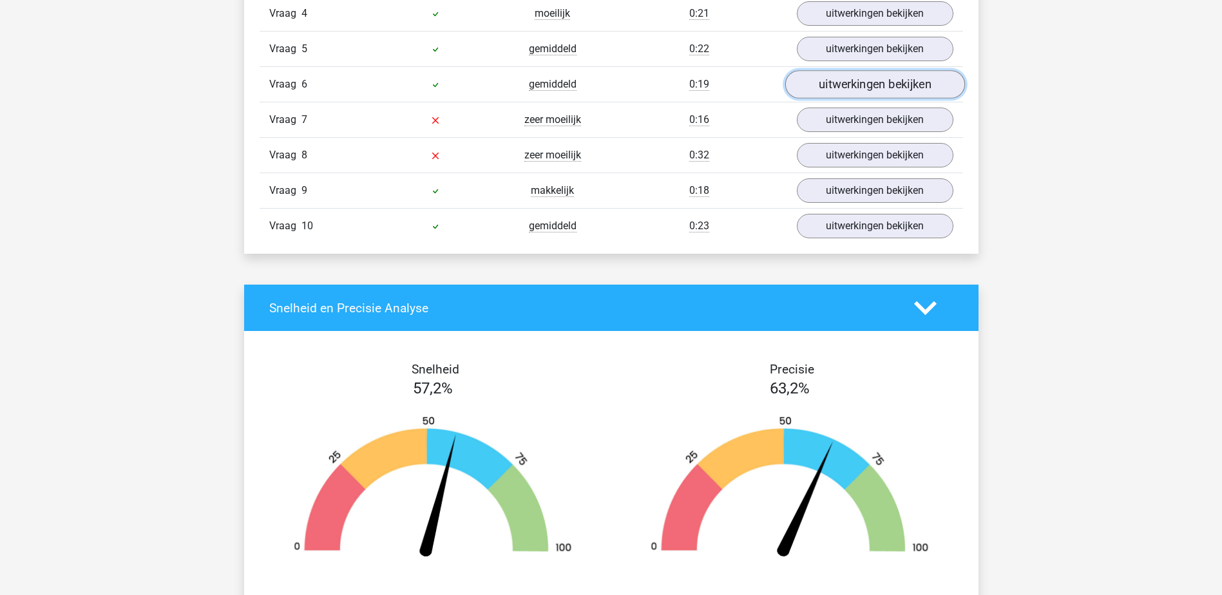
click at [870, 84] on link "uitwerkingen bekijken" at bounding box center [874, 85] width 180 height 28
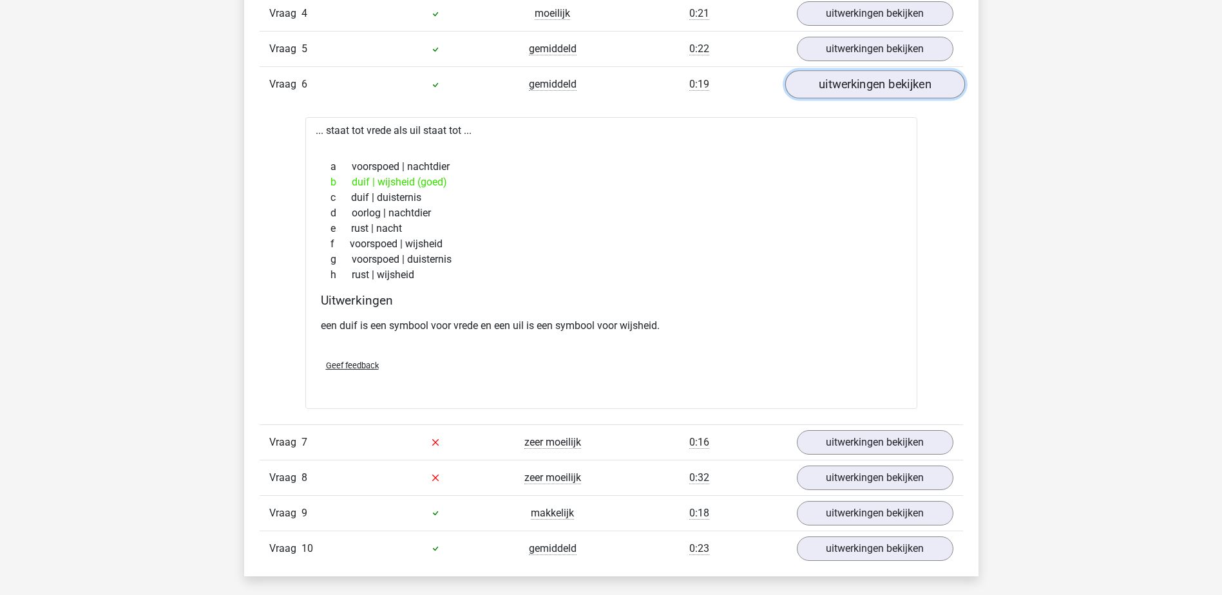
click at [882, 91] on link "uitwerkingen bekijken" at bounding box center [874, 85] width 180 height 28
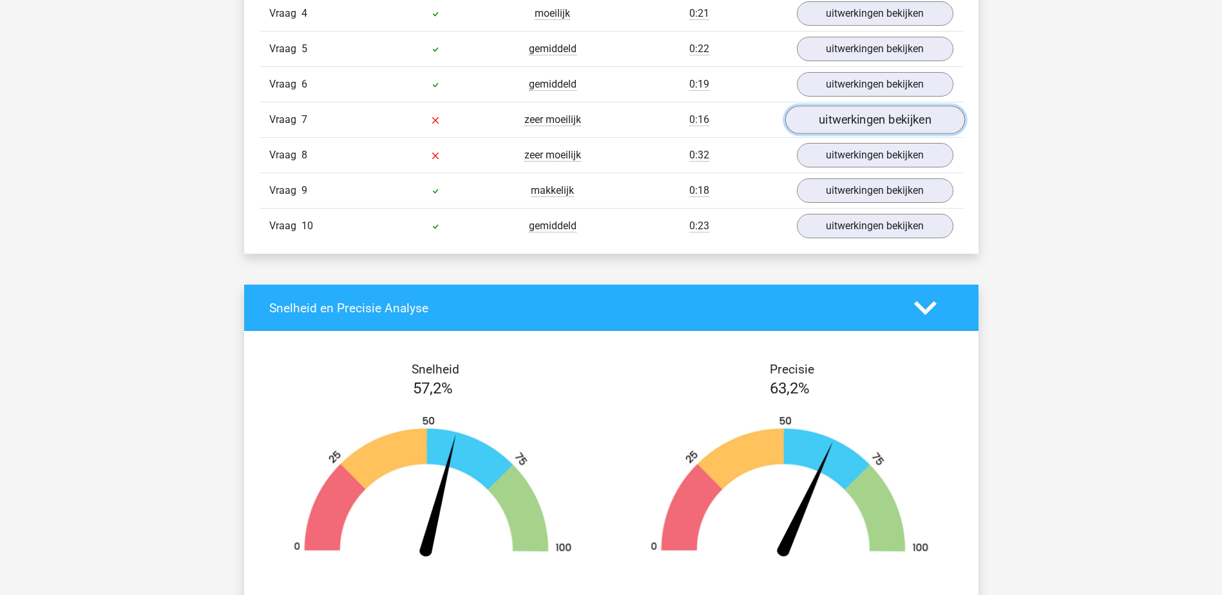
click at [873, 120] on link "uitwerkingen bekijken" at bounding box center [874, 120] width 180 height 28
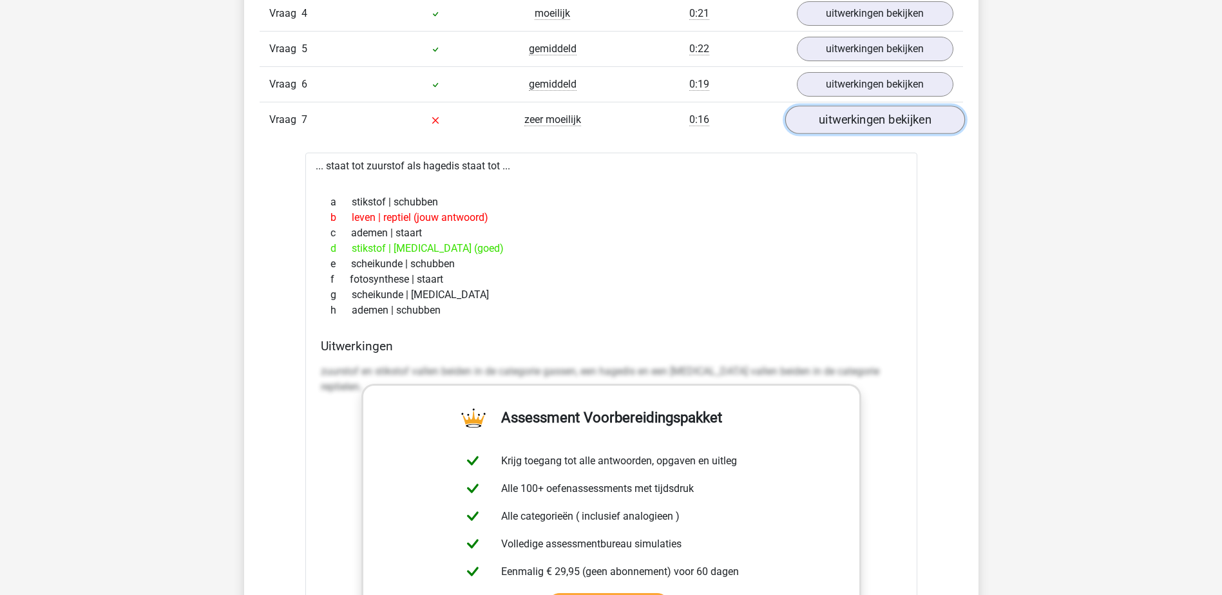
click at [870, 120] on link "uitwerkingen bekijken" at bounding box center [874, 120] width 180 height 28
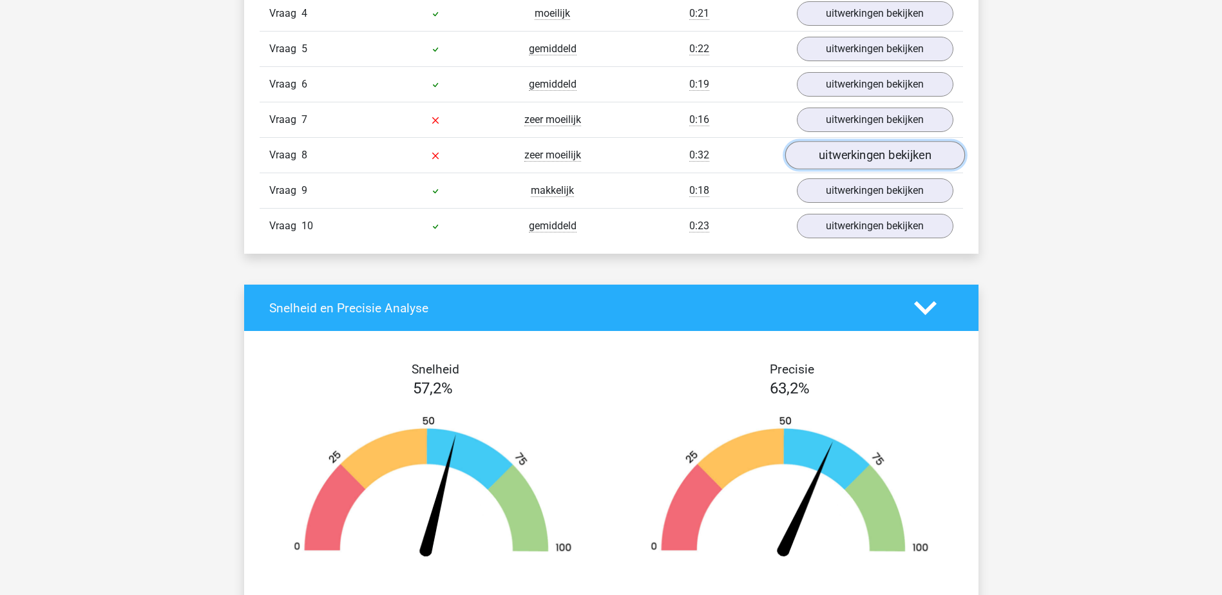
click at [866, 157] on link "uitwerkingen bekijken" at bounding box center [874, 156] width 180 height 28
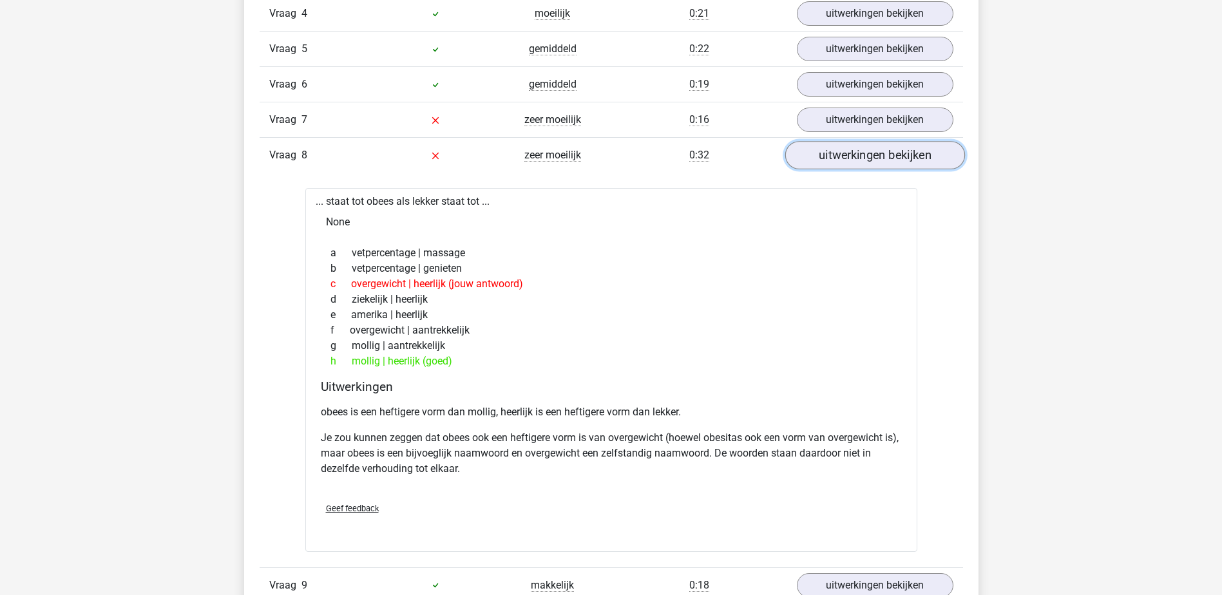
click at [866, 157] on link "uitwerkingen bekijken" at bounding box center [874, 156] width 180 height 28
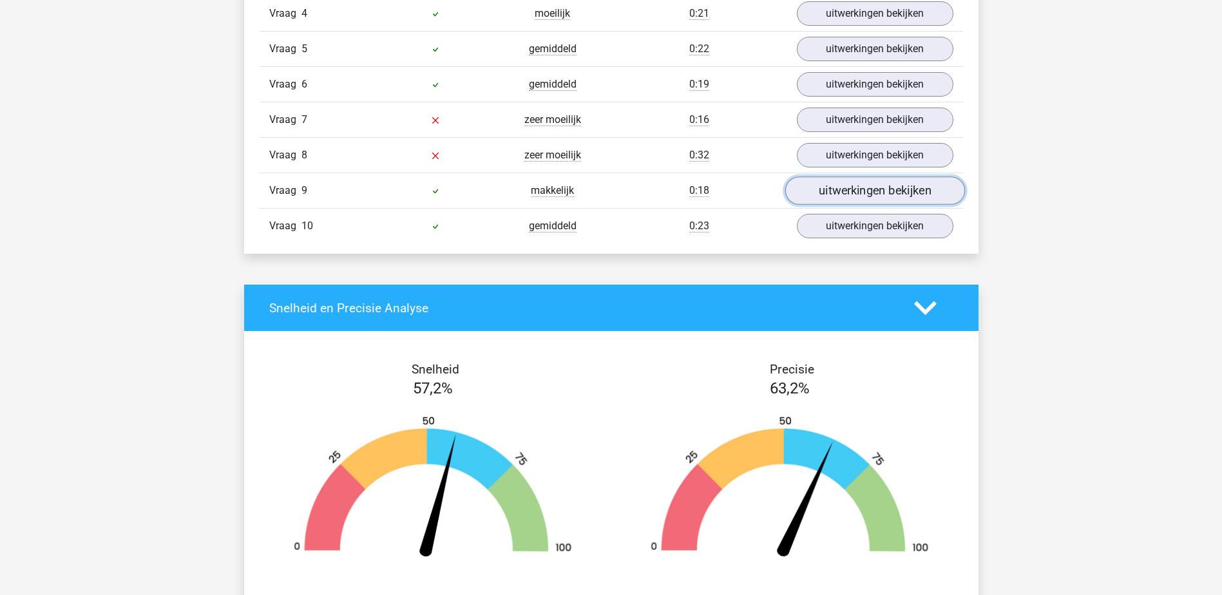
click at [882, 195] on link "uitwerkingen bekijken" at bounding box center [874, 191] width 180 height 28
